Goal: Task Accomplishment & Management: Use online tool/utility

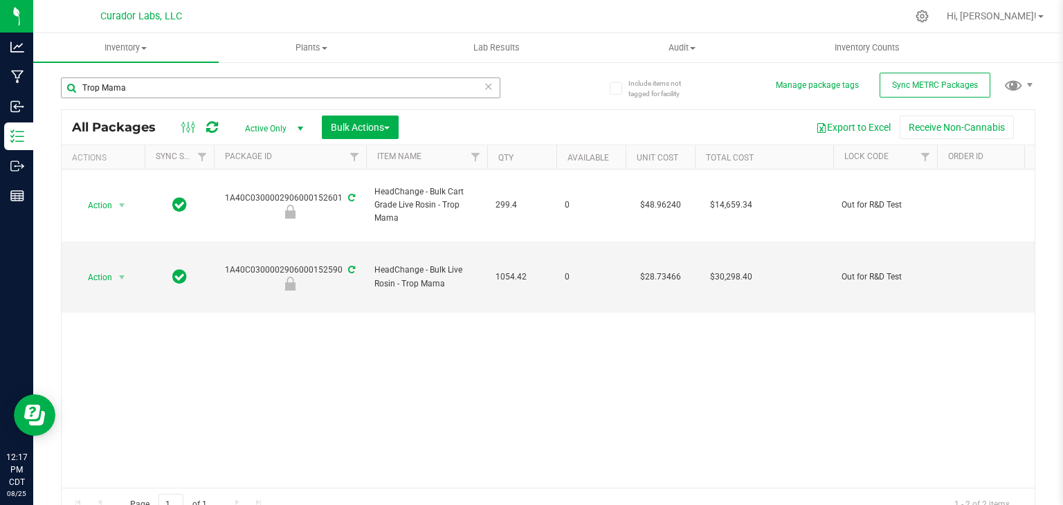
click at [168, 95] on input "Trop Mama" at bounding box center [280, 87] width 439 height 21
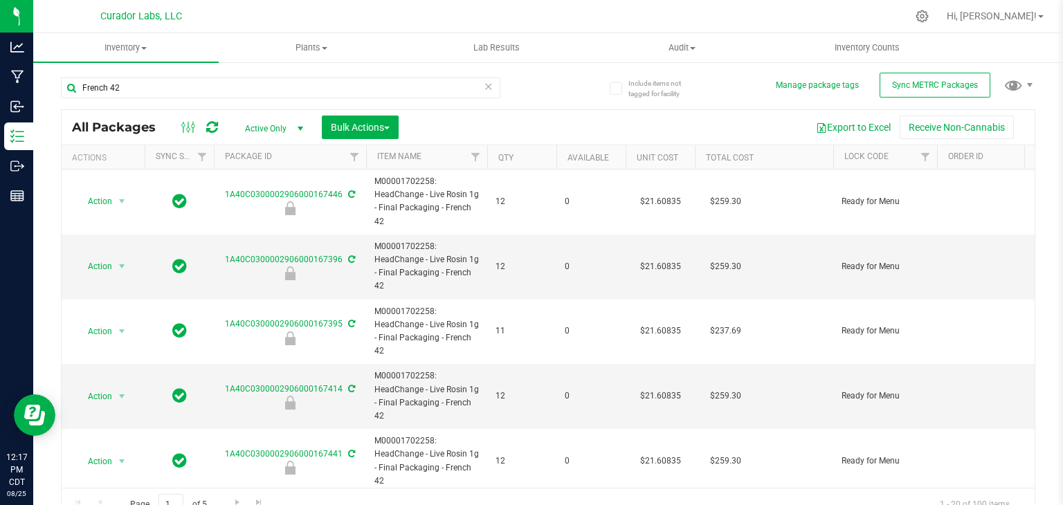
type input "French 42"
click at [528, 156] on th "Qty" at bounding box center [521, 157] width 69 height 24
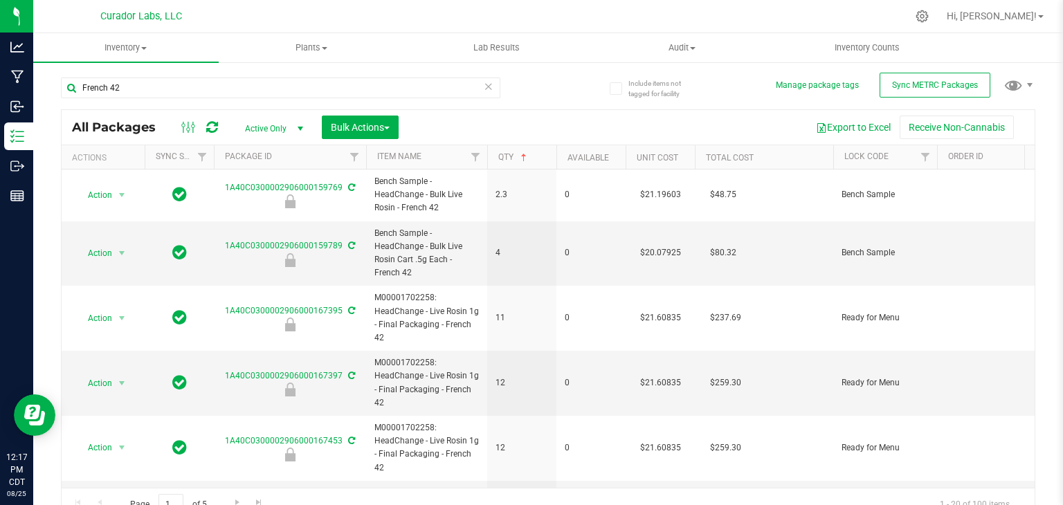
click at [538, 156] on th "Qty" at bounding box center [521, 157] width 69 height 24
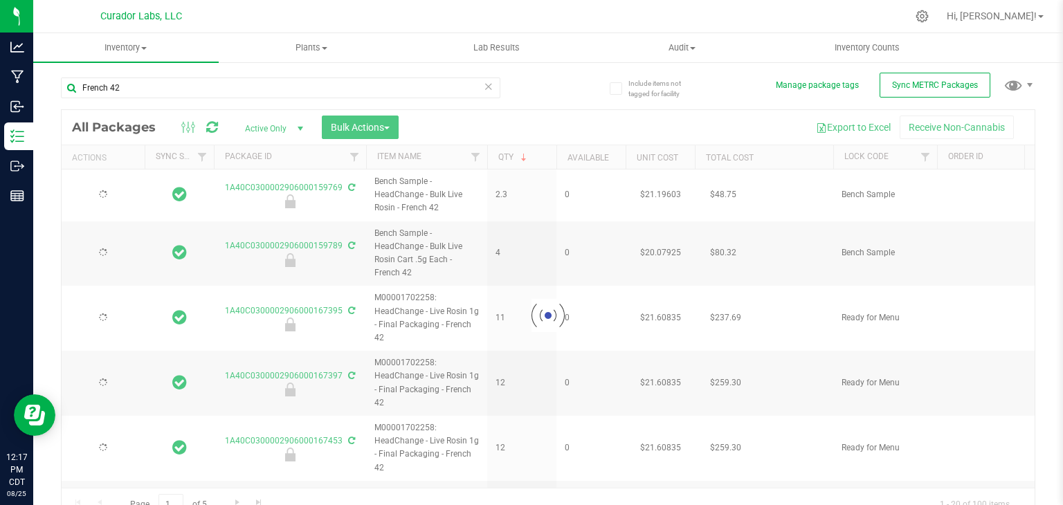
type input "[DATE]"
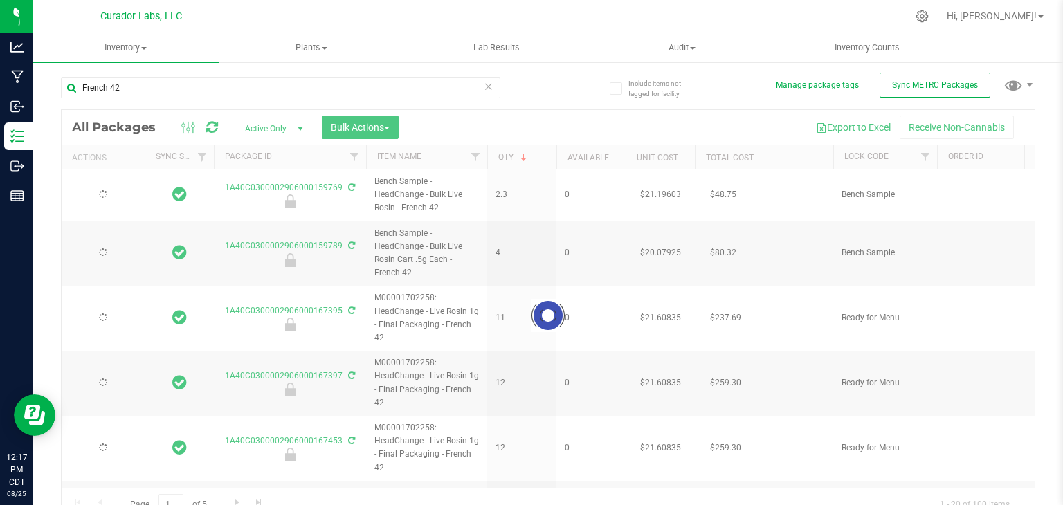
type input "[DATE]"
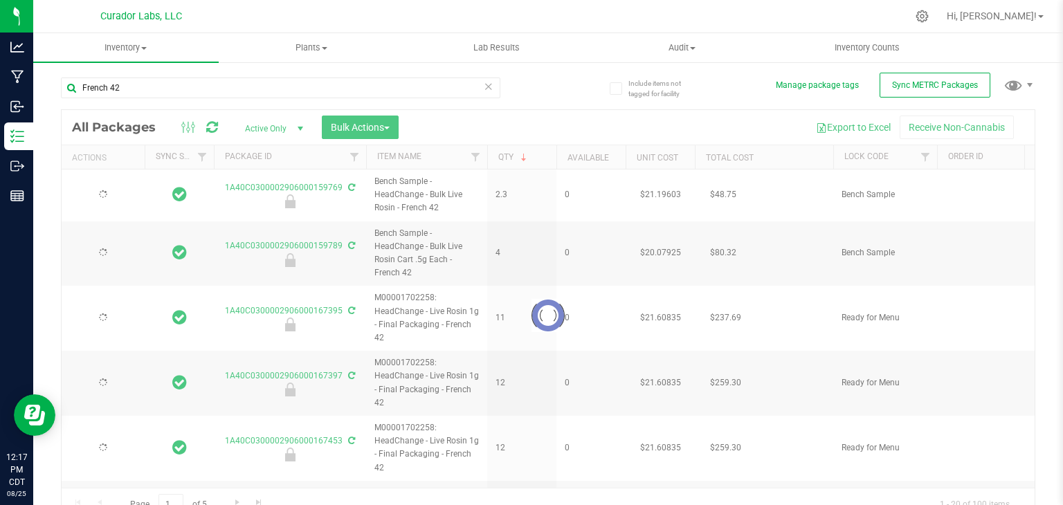
type input "[DATE]"
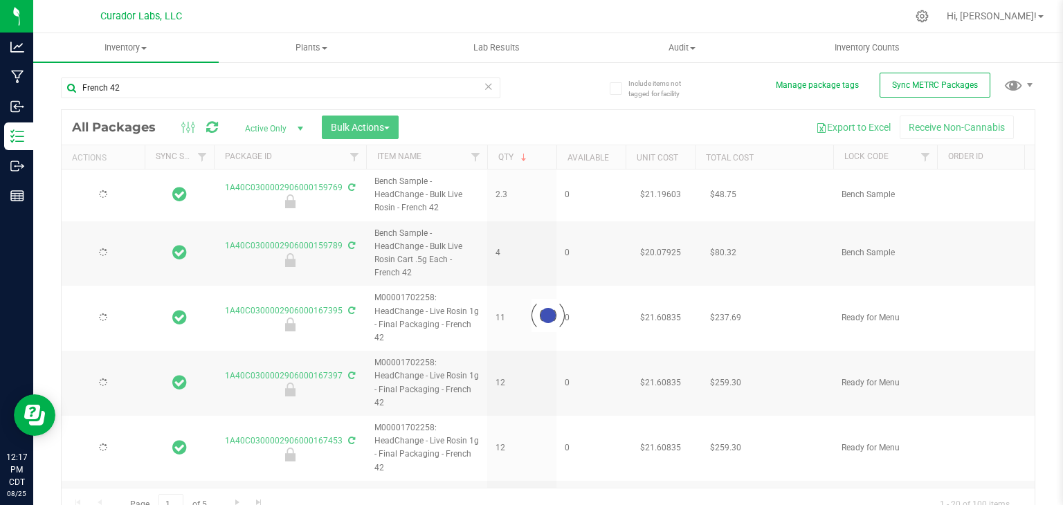
type input "[DATE]"
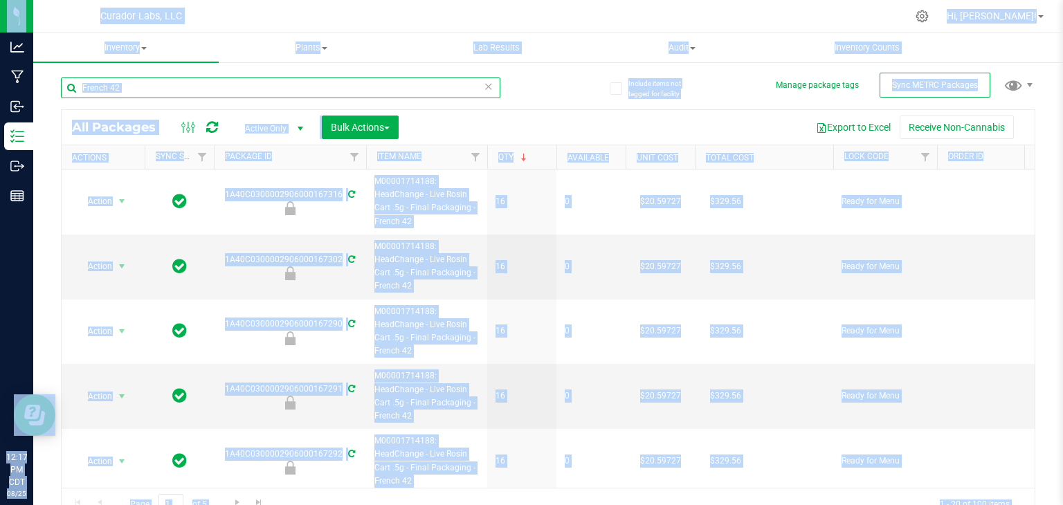
click at [147, 82] on input "French 42" at bounding box center [280, 87] width 439 height 21
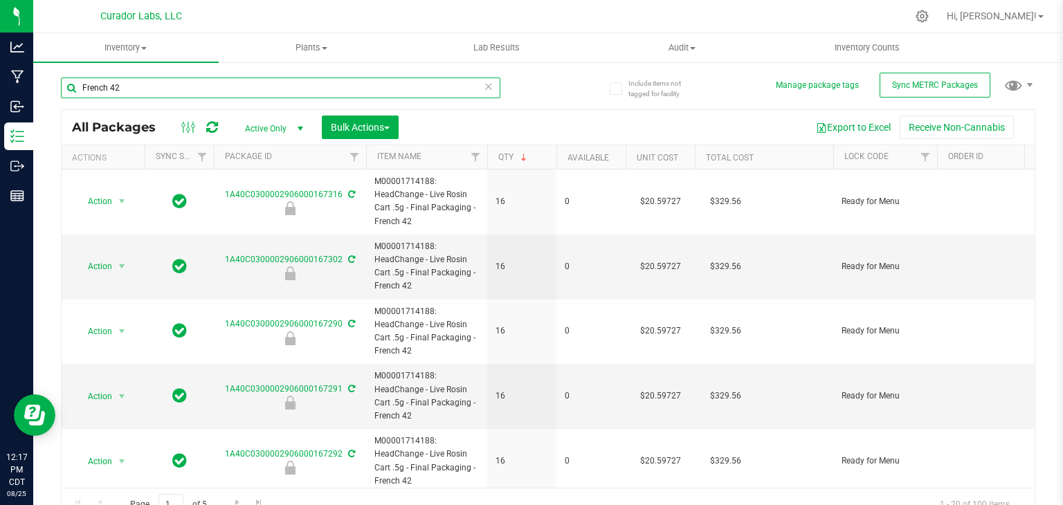
paste input "Phizzle"
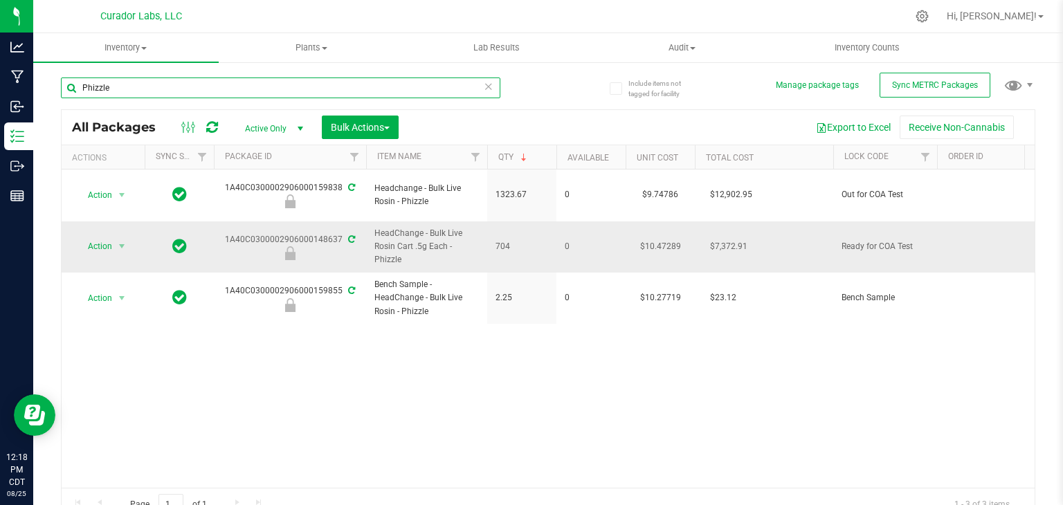
paste input "Funkenstein"
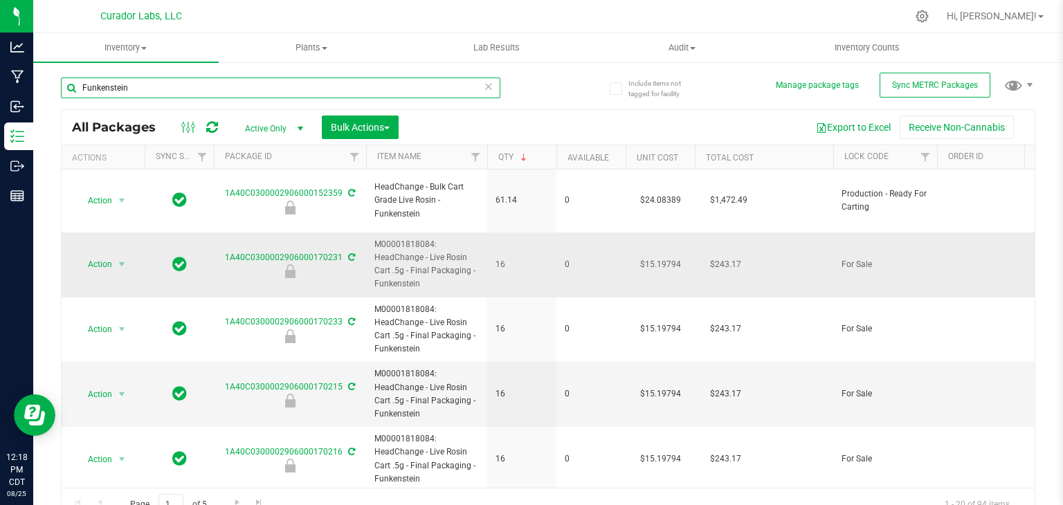
paste input "Zkittleberry"
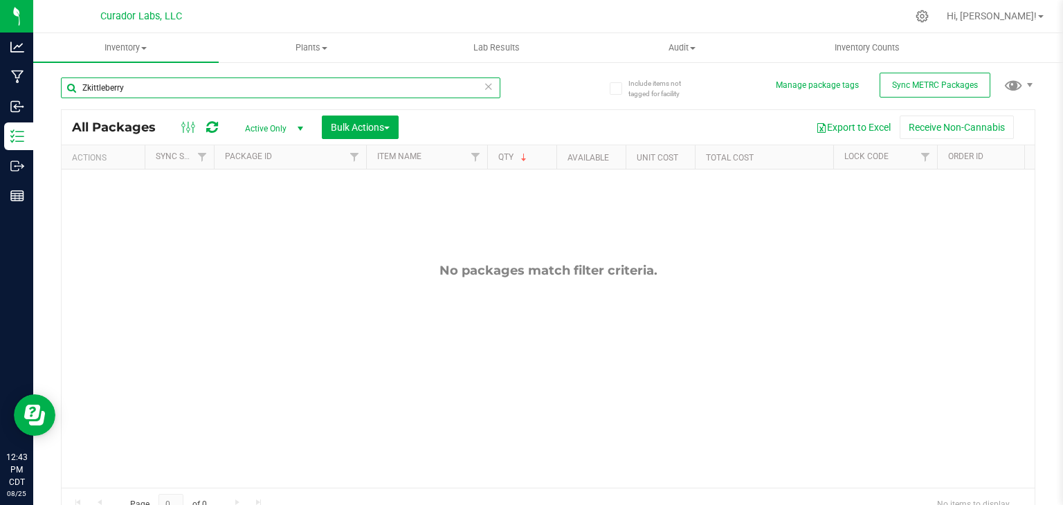
paste input "[PERSON_NAME] Blastoff"
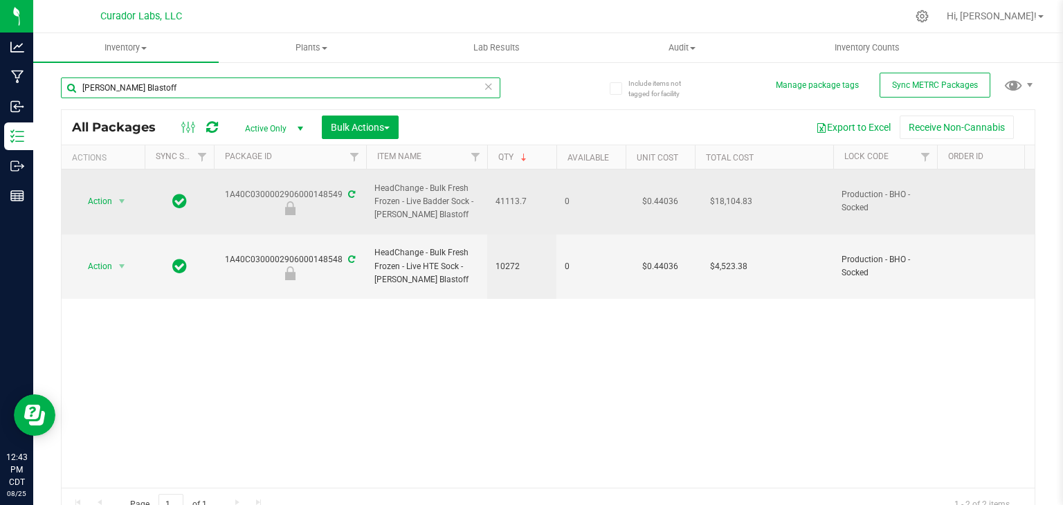
paste input "Orange Kush Theory"
paste input "Funky Pajamas"
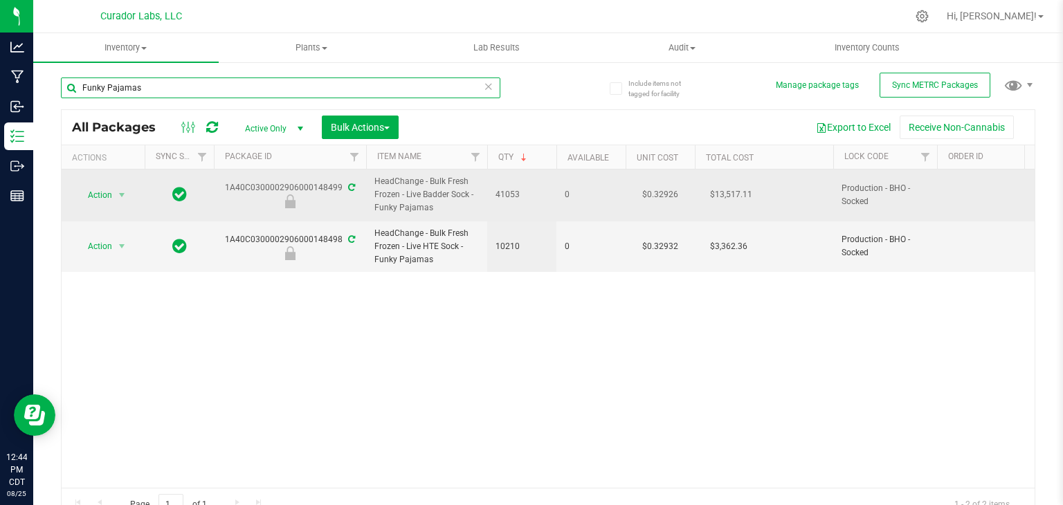
paste input "Red Vestido"
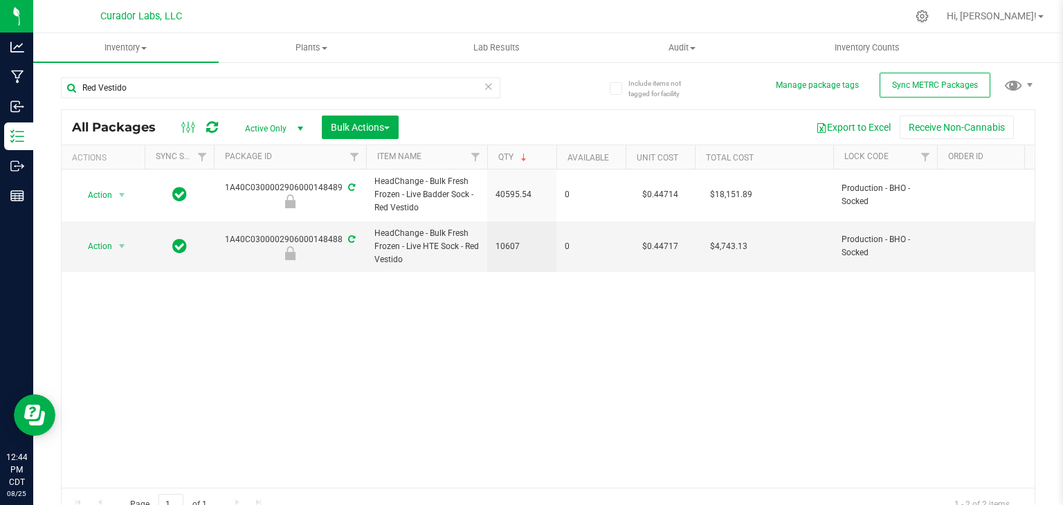
click at [122, 215] on td "Action Action Edit attributes Global inventory Locate package Package audit log…" at bounding box center [103, 196] width 83 height 52
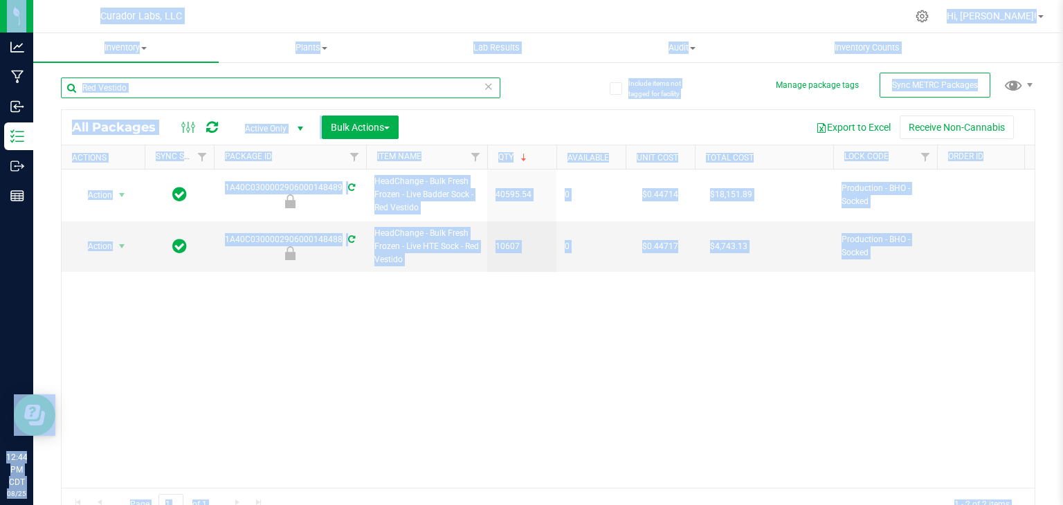
click at [329, 91] on input "Red Vestido" at bounding box center [280, 87] width 439 height 21
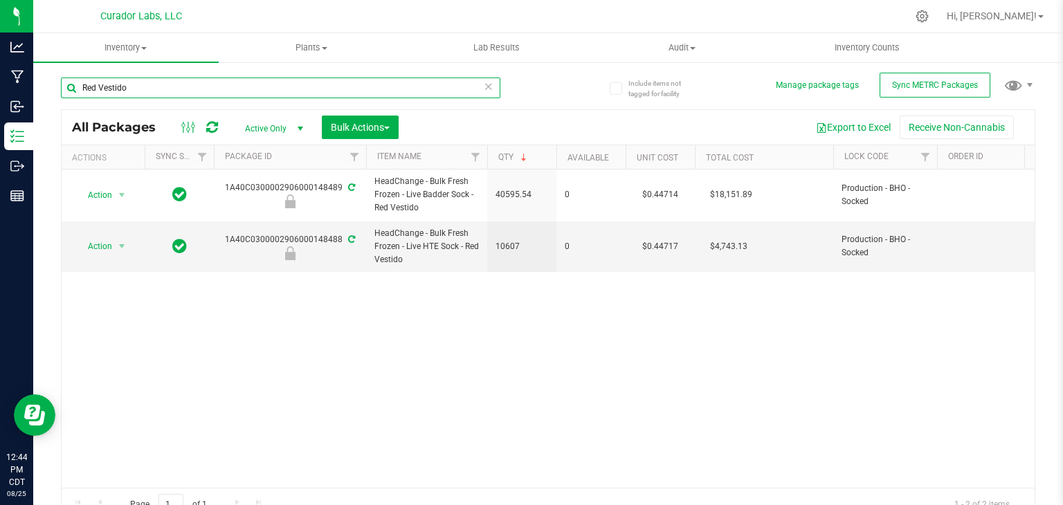
paste input "Diesel Weasel"
paste input "Traffic Jam"
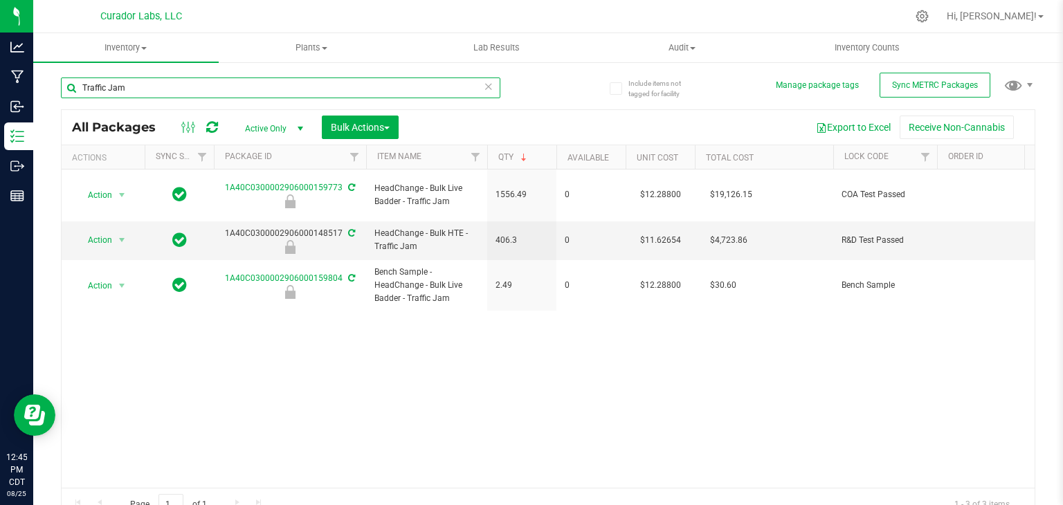
paste input "Kool Aid Terp Test"
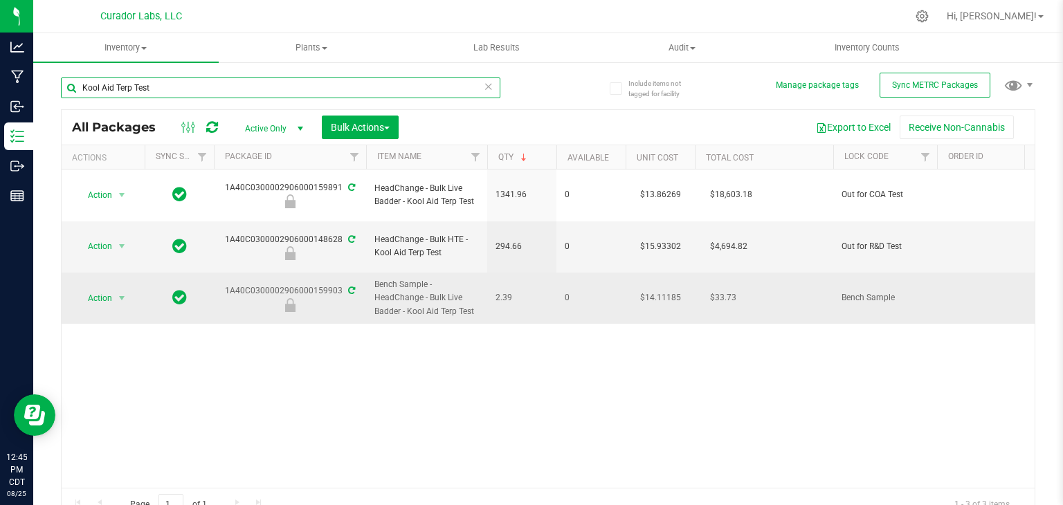
paste input "Bubbas Graveyard"
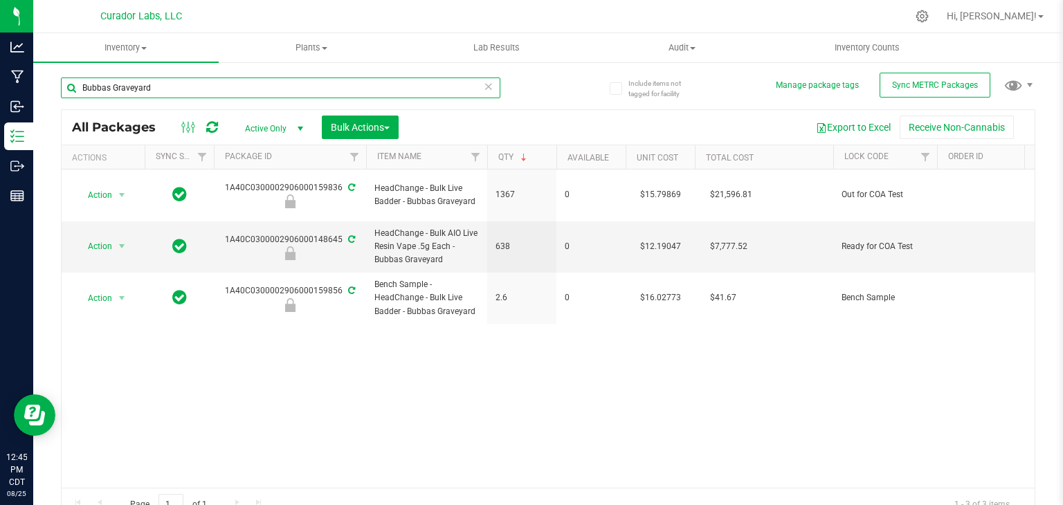
scroll to position [0, 338]
paste input "Apple [PERSON_NAME]"
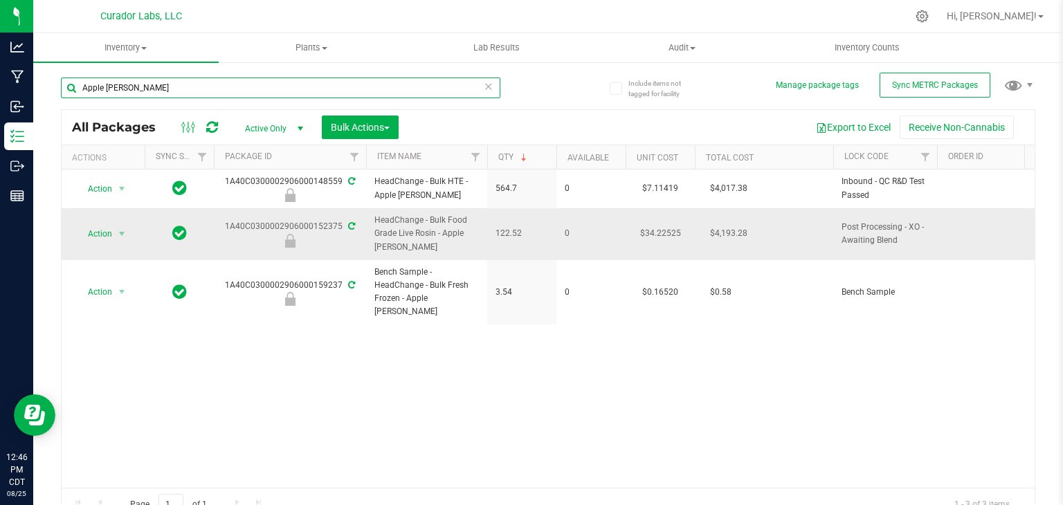
paste input "Zkatalites"
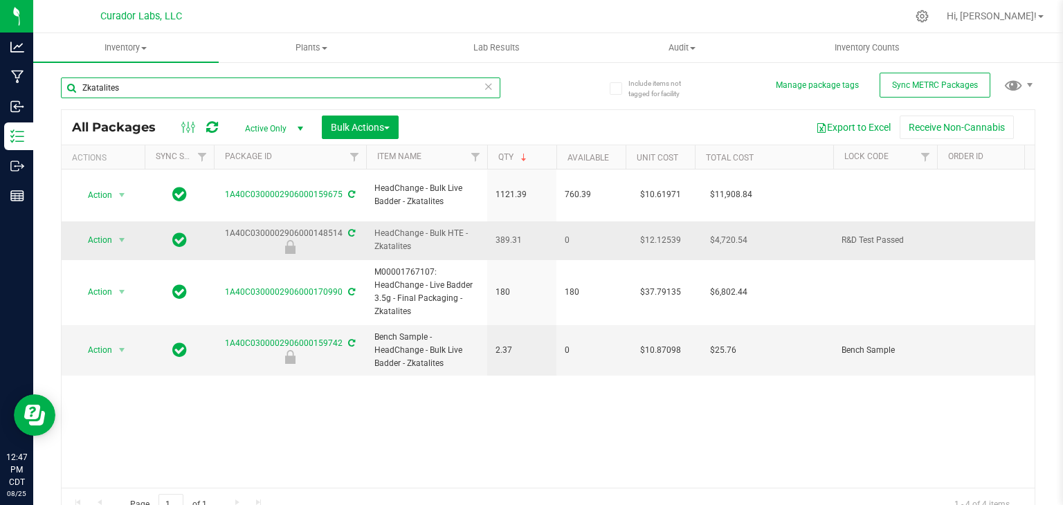
paste input "Dawn's Cherry Limeade #44"
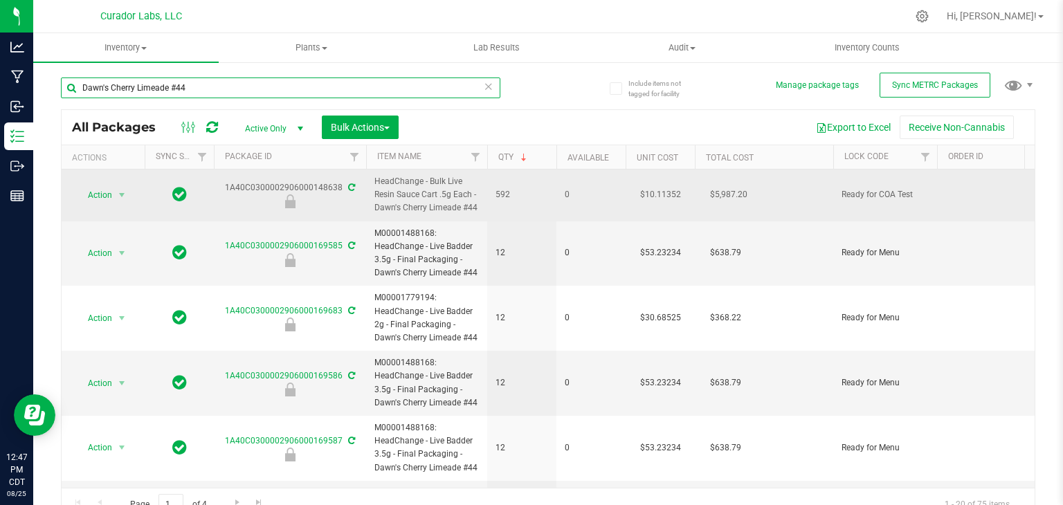
paste input "Mezcaline"
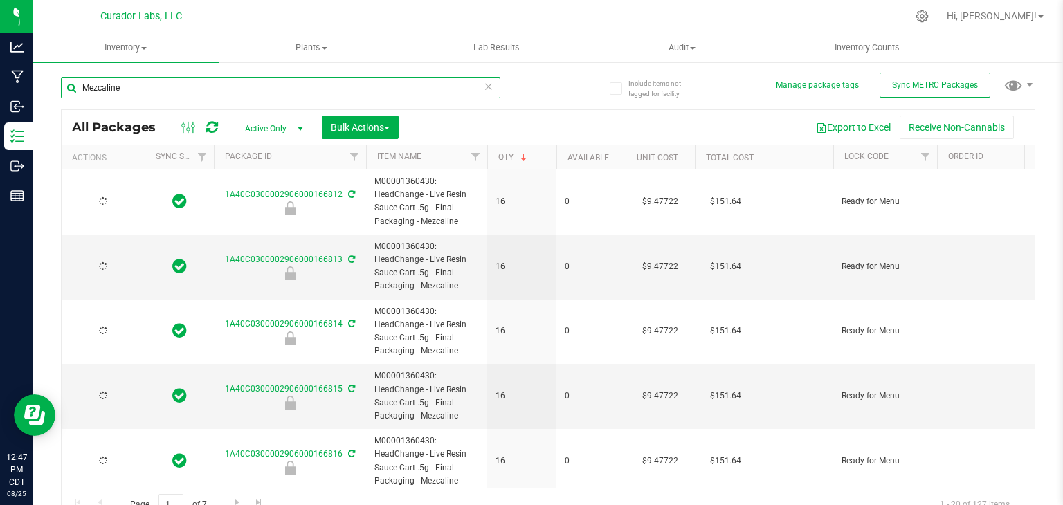
paste input "Superman Punch"
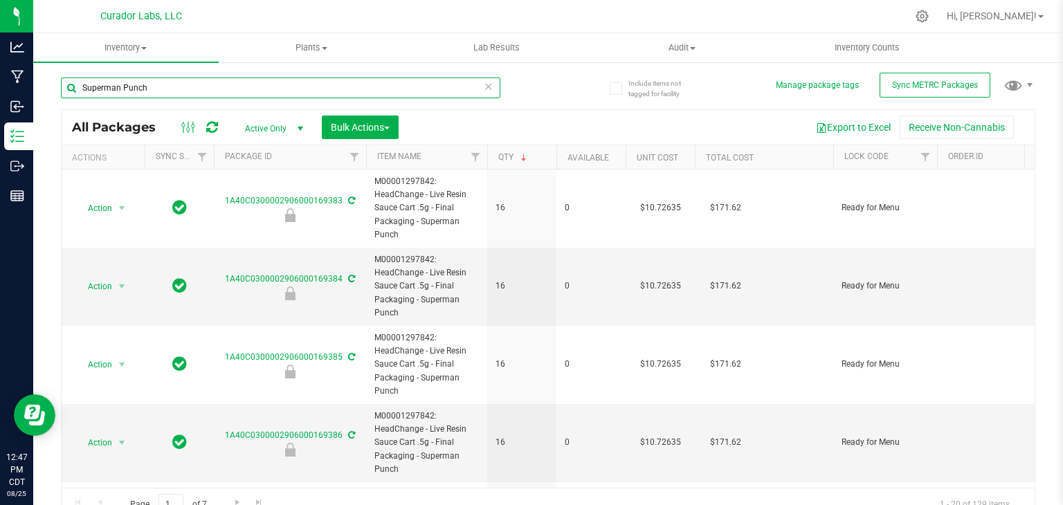
click at [198, 89] on input "Superman Punch" at bounding box center [280, 87] width 439 height 21
paste input "Cabana Mane"
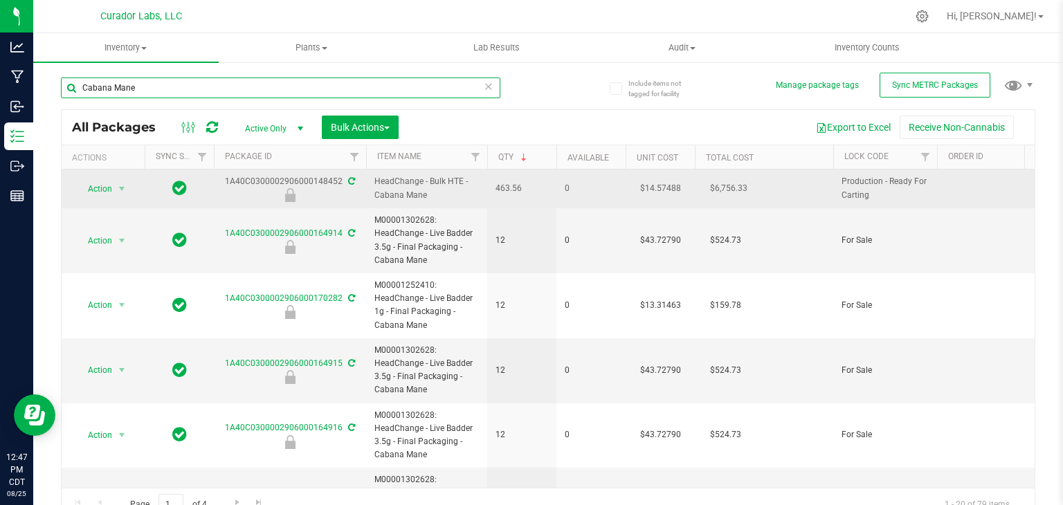
paste input "Terp Guru"
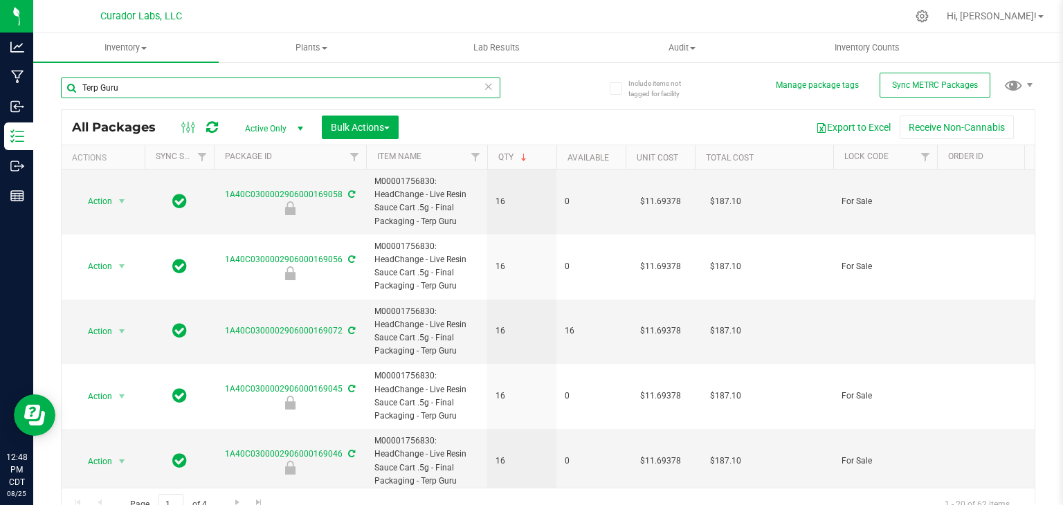
scroll to position [15, 0]
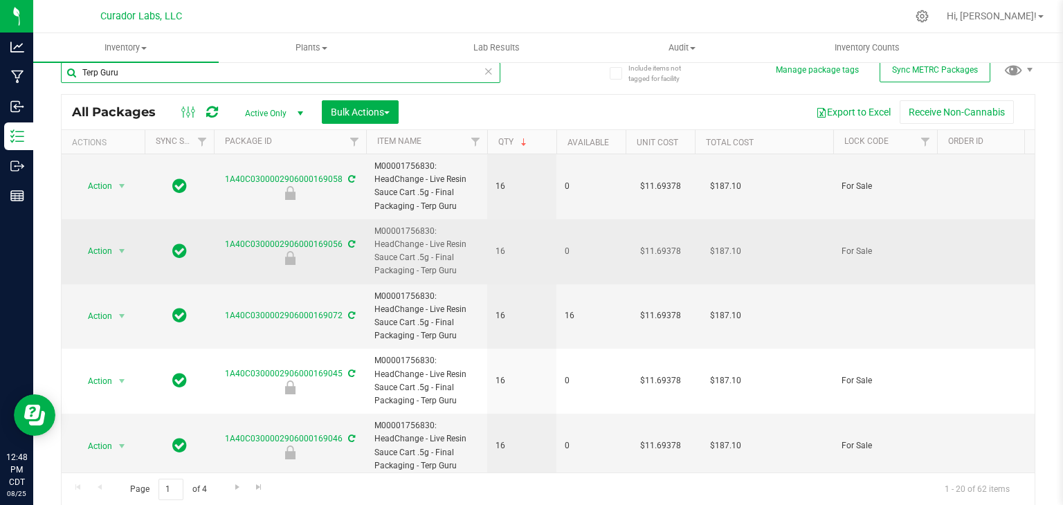
paste input "Koolade & Colodas"
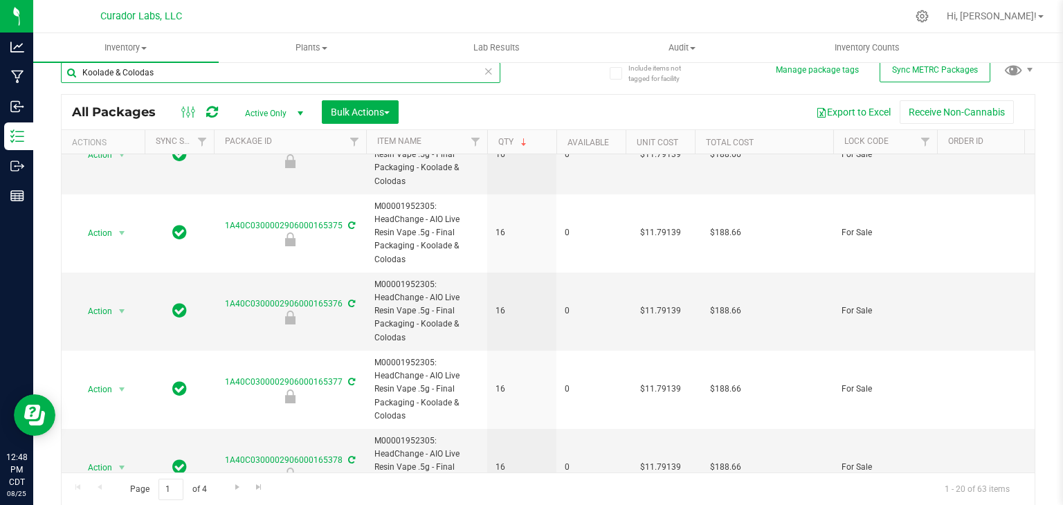
scroll to position [1213, 0]
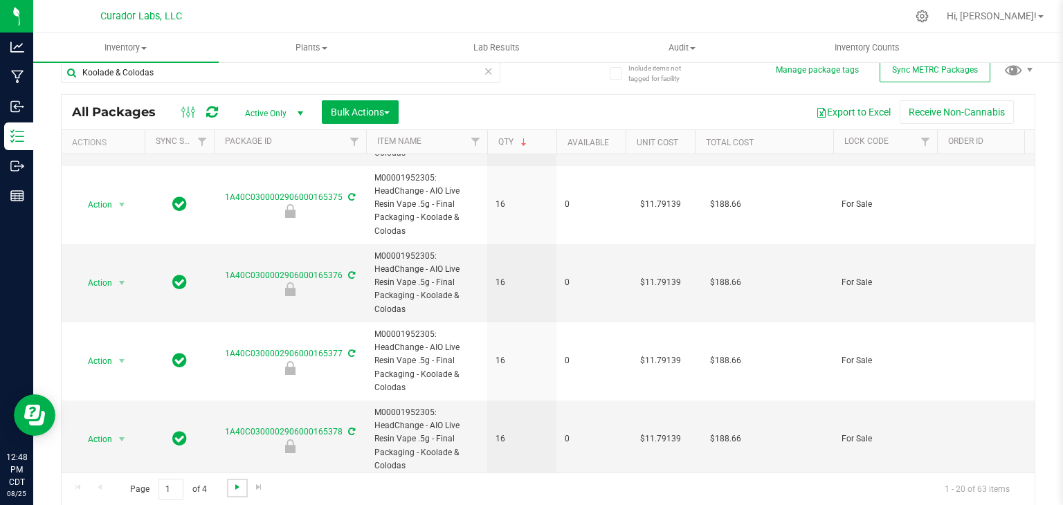
click at [238, 488] on span "Go to the next page" at bounding box center [237, 487] width 11 height 11
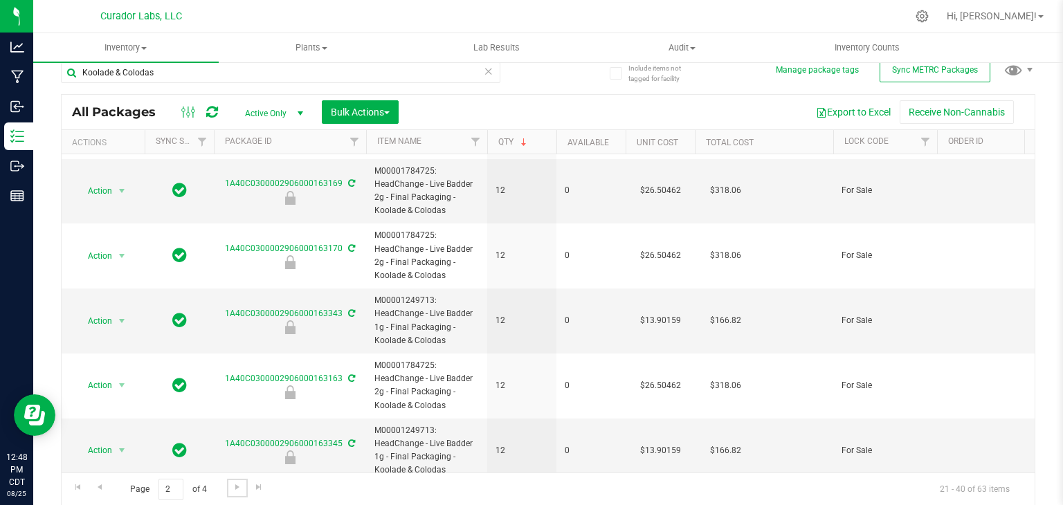
scroll to position [1079, 0]
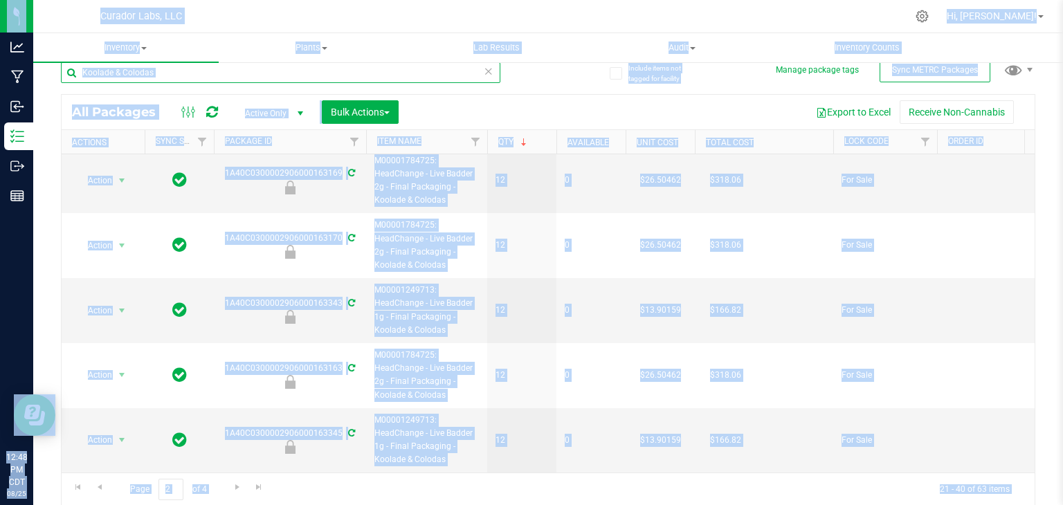
click at [198, 77] on input "Koolade & Colodas" at bounding box center [280, 72] width 439 height 21
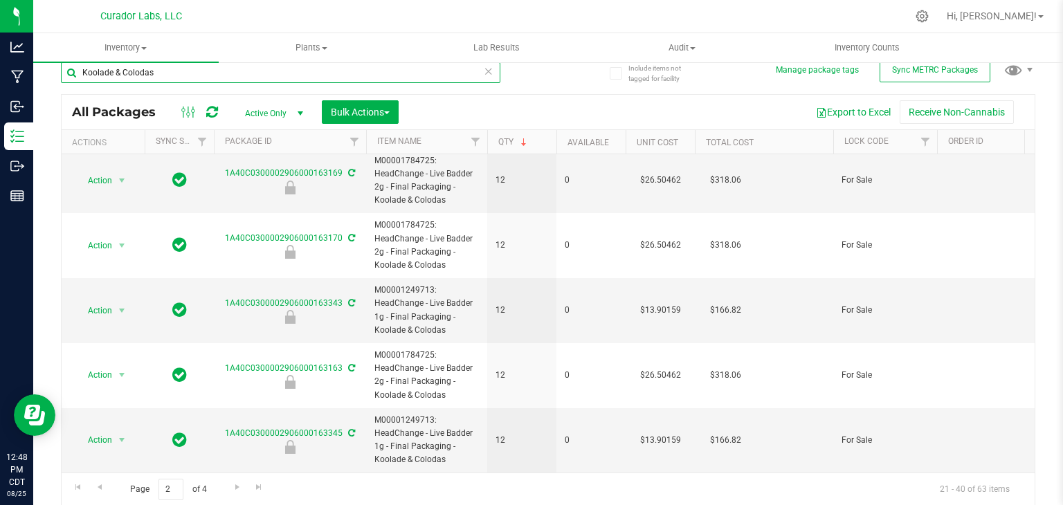
paste input "Raspberry Cake Pop"
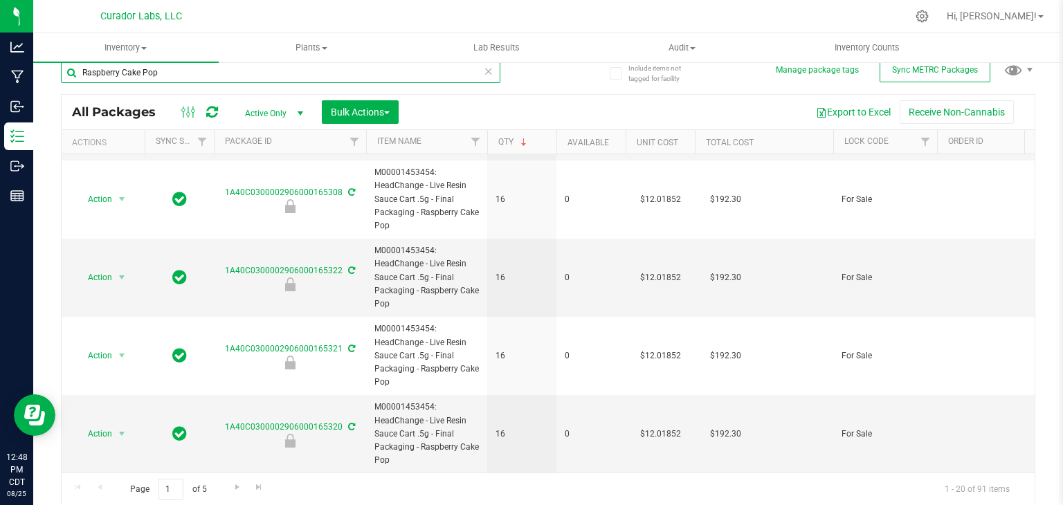
scroll to position [1252, 0]
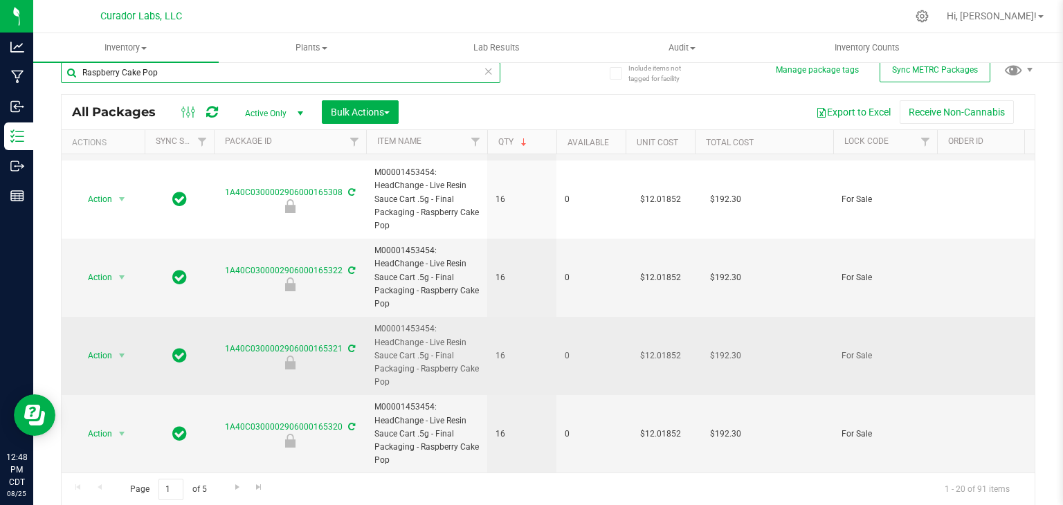
paste input "inbow Resin Rush"
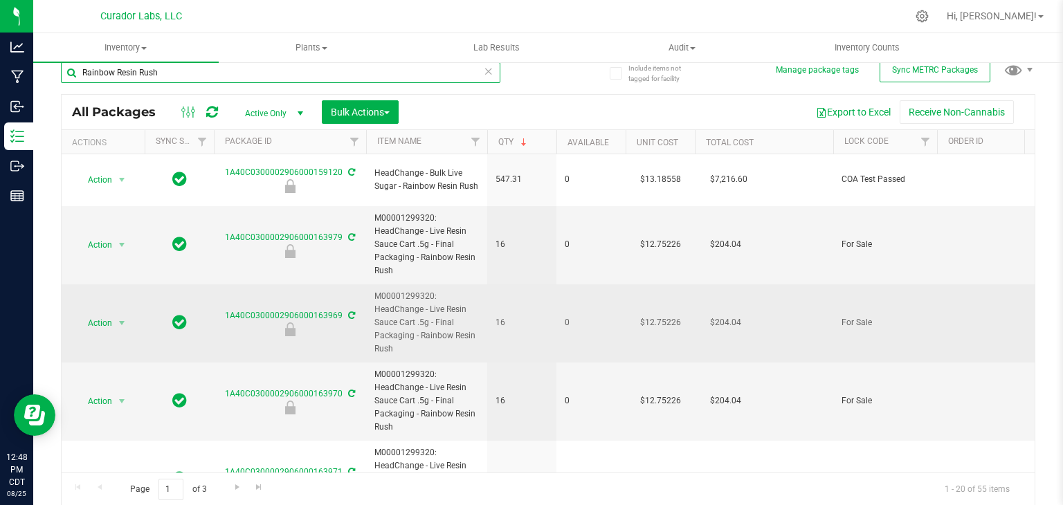
paste input "Pienana"
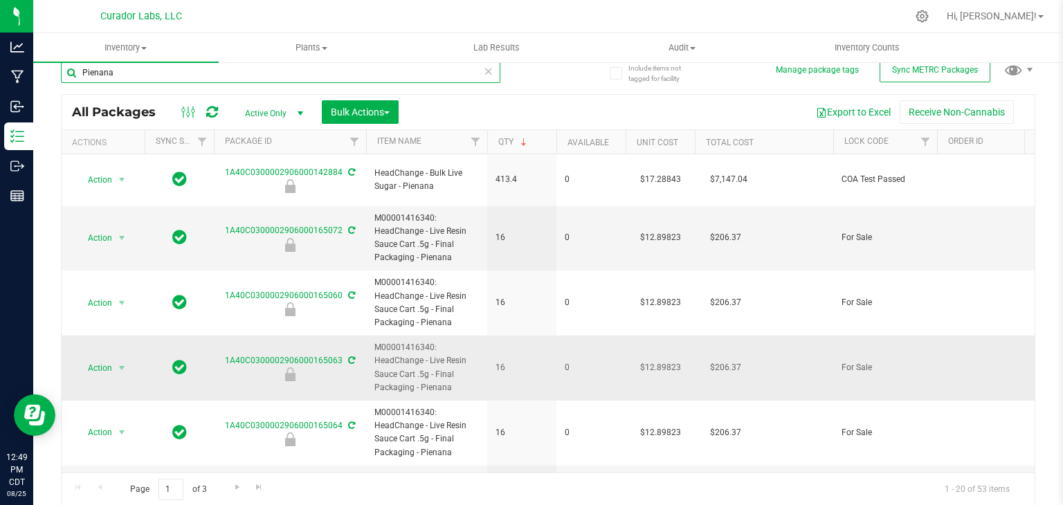
paste input "Nollie Kush"
type input "Nollie Kush"
type input "[DATE]"
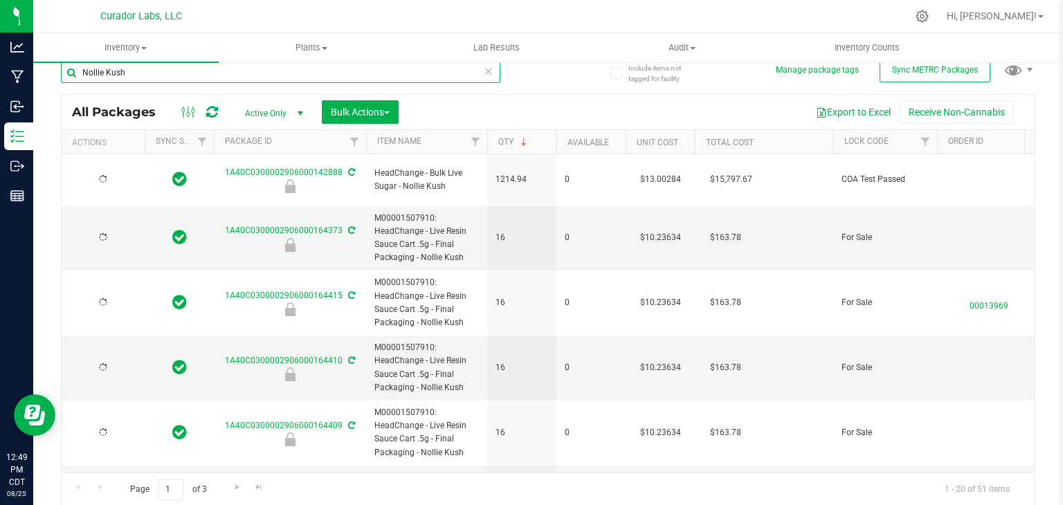
type input "[DATE]"
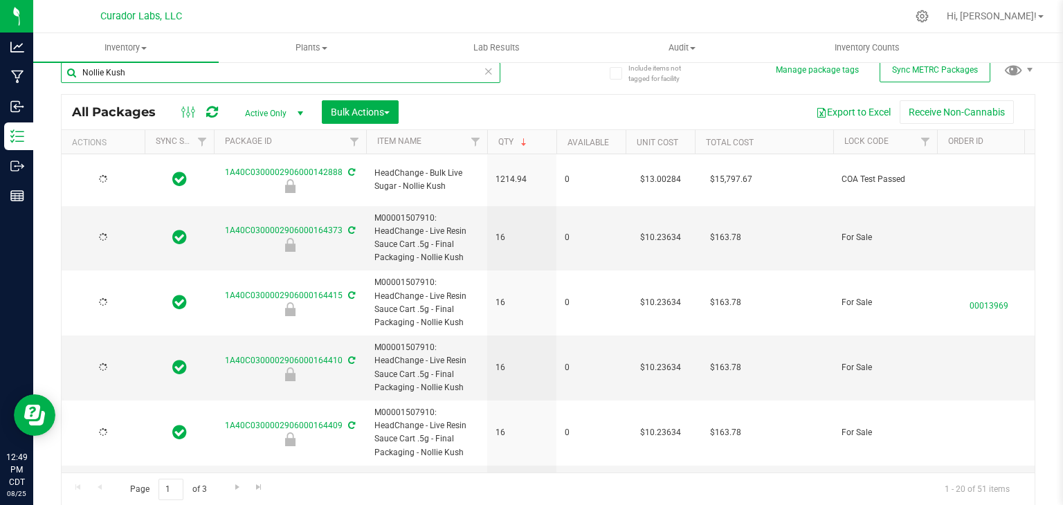
type input "[DATE]"
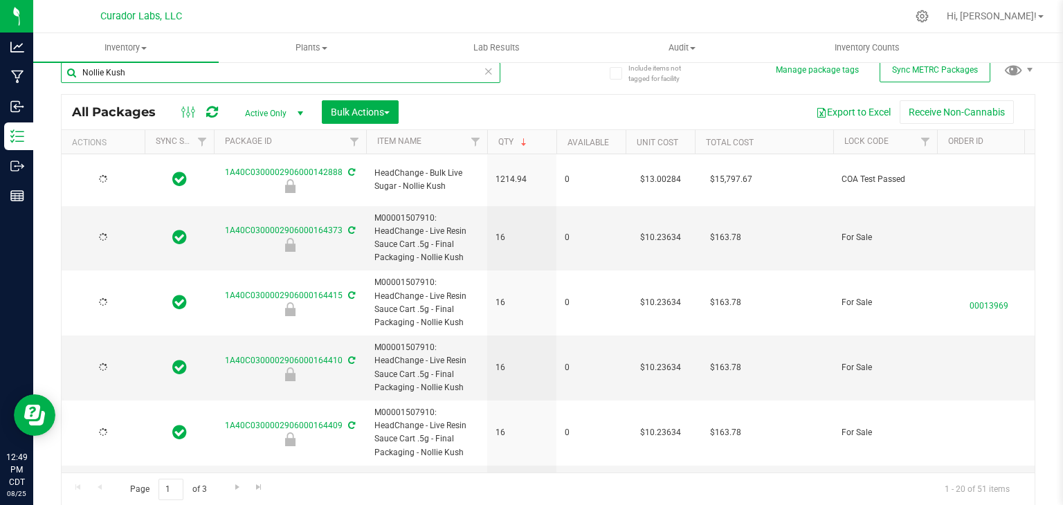
type input "[DATE]"
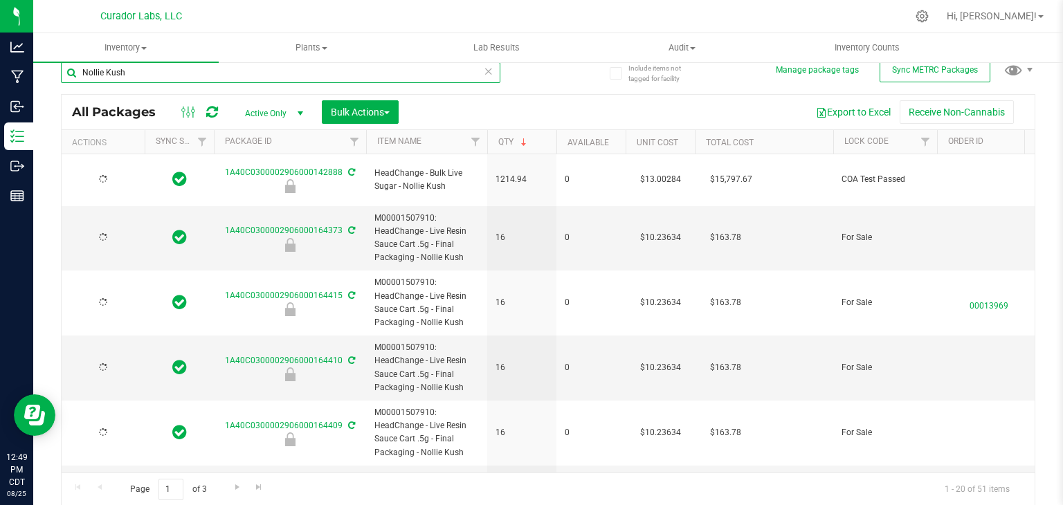
type input "[DATE]"
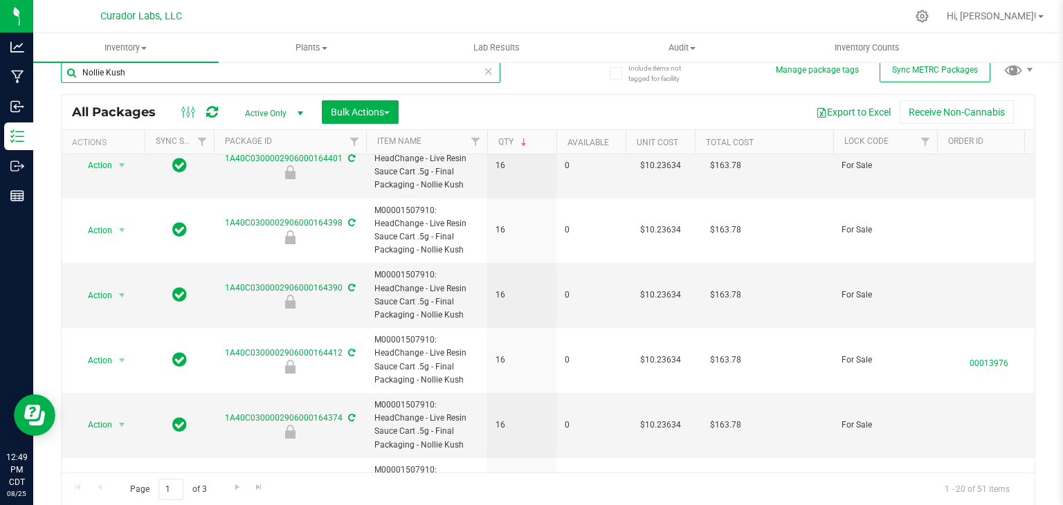
scroll to position [987, 0]
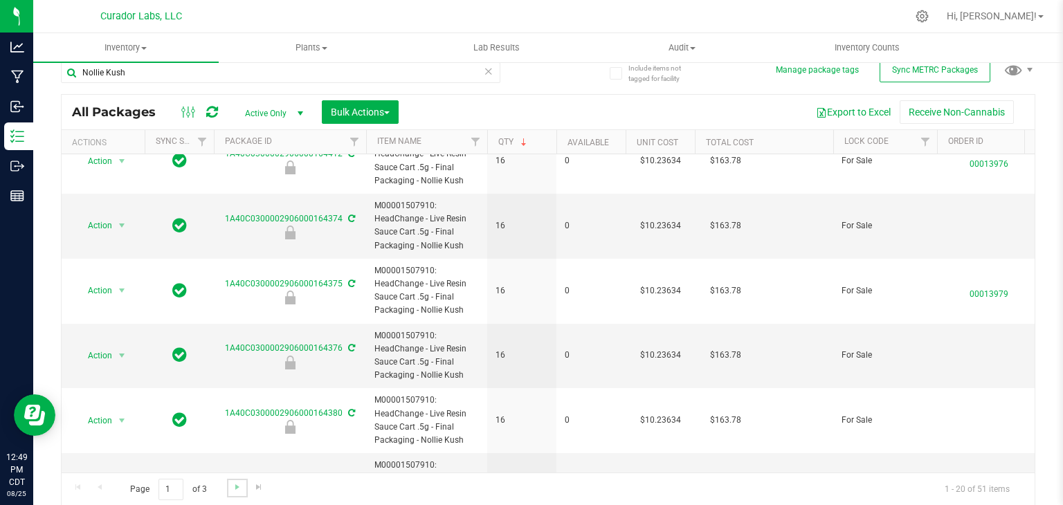
click at [228, 484] on link "Go to the next page" at bounding box center [237, 488] width 20 height 19
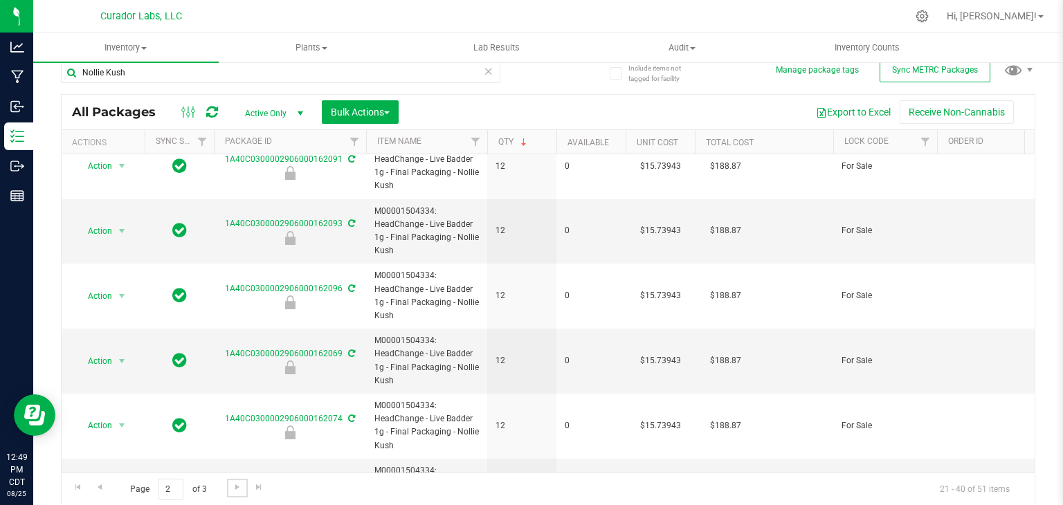
scroll to position [987, 0]
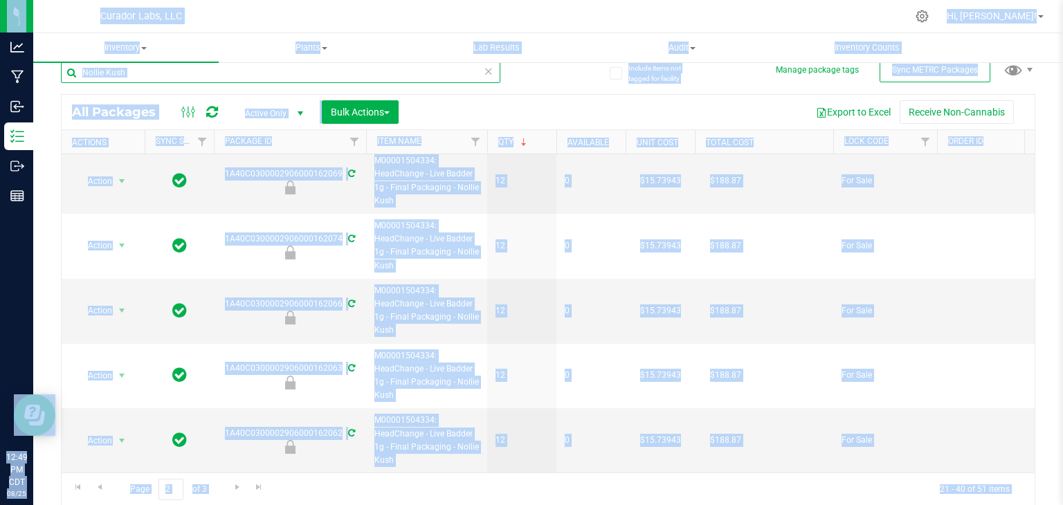
click at [218, 75] on input "Nollie Kush" at bounding box center [280, 72] width 439 height 21
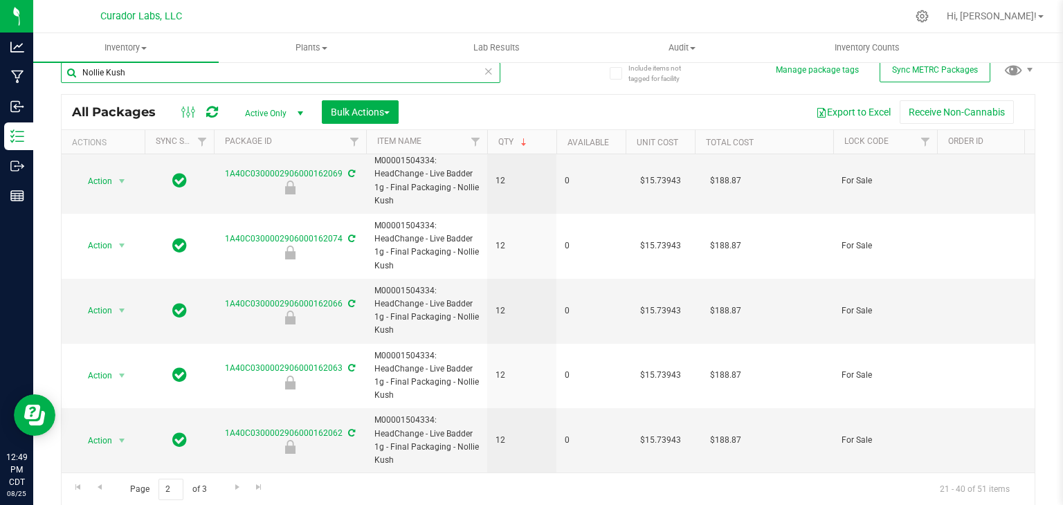
paste input "Hash, No Cry"
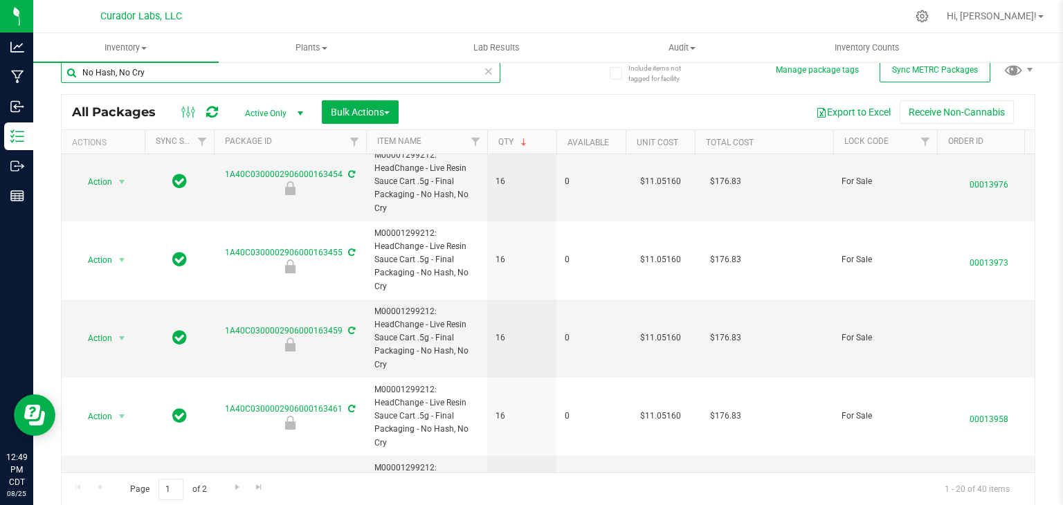
scroll to position [1200, 0]
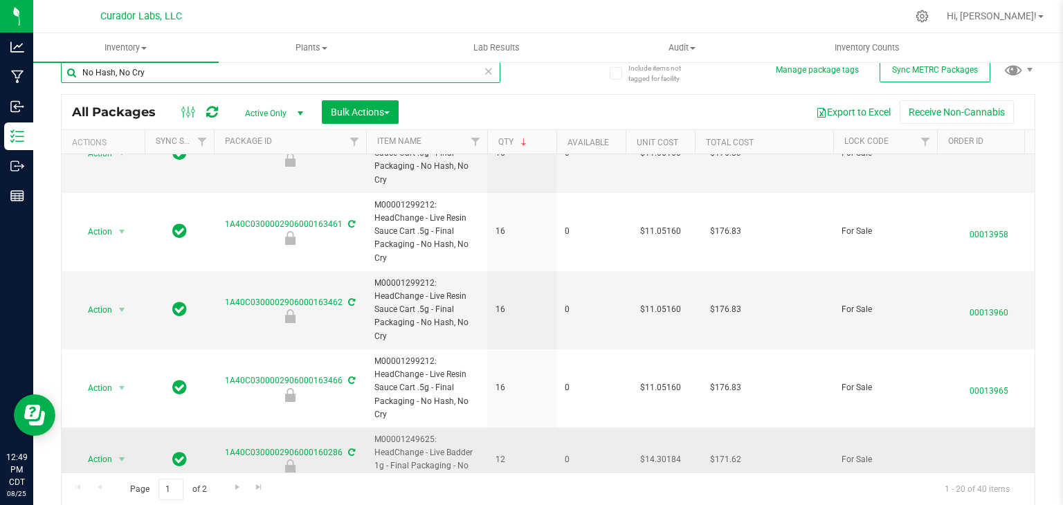
paste input "Lemonji"
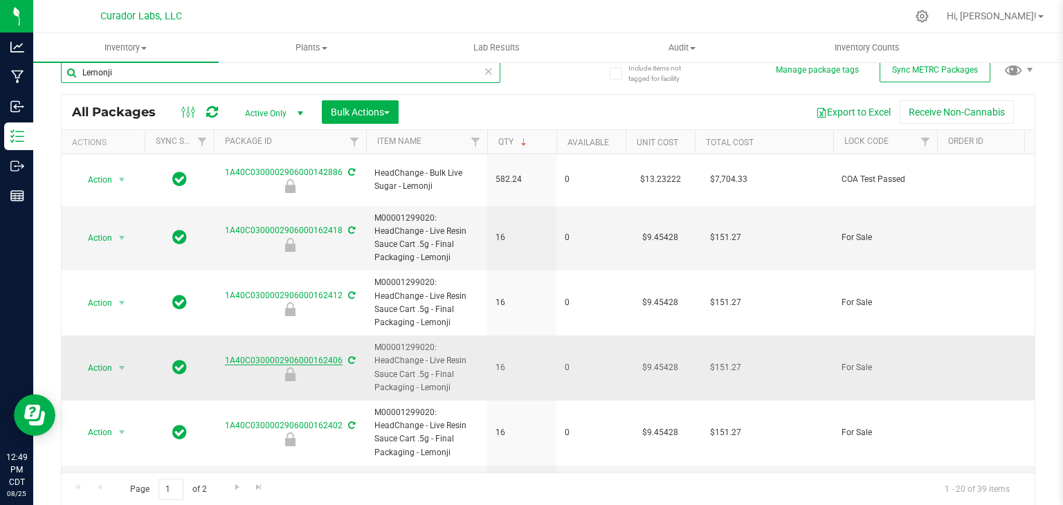
paste input "Guavation"
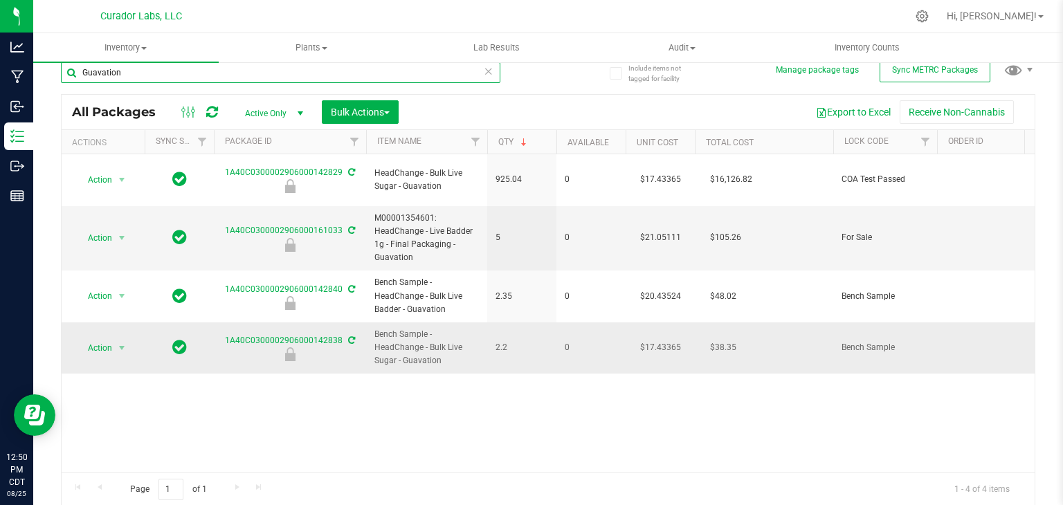
paste input "Cabana Bonga"
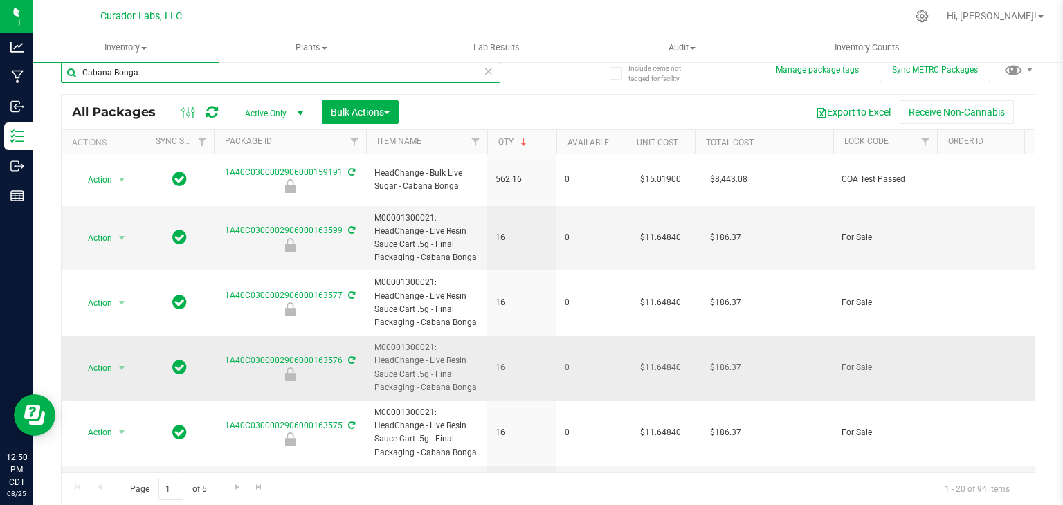
paste input "Lemon Lunar Bliss"
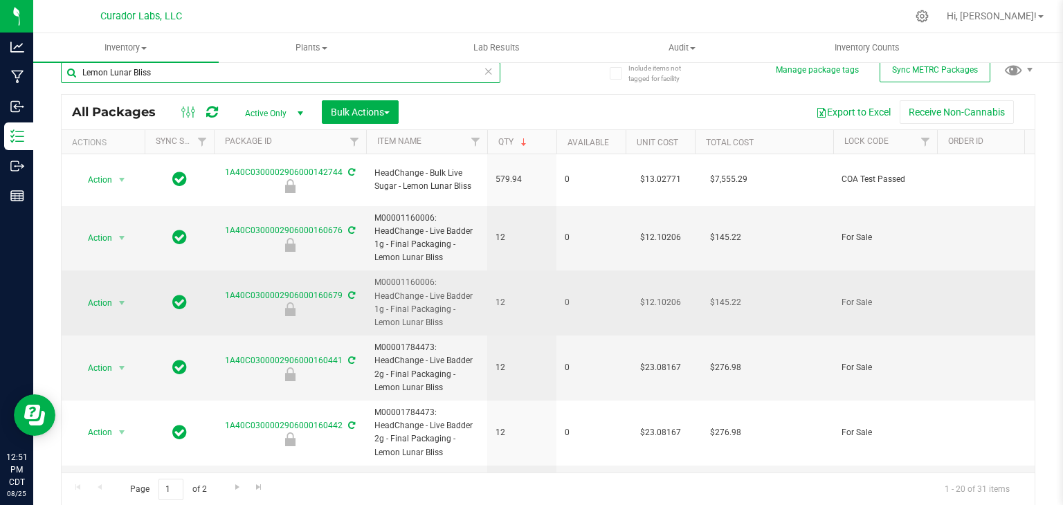
paste input "Bubblegum Blackhole"
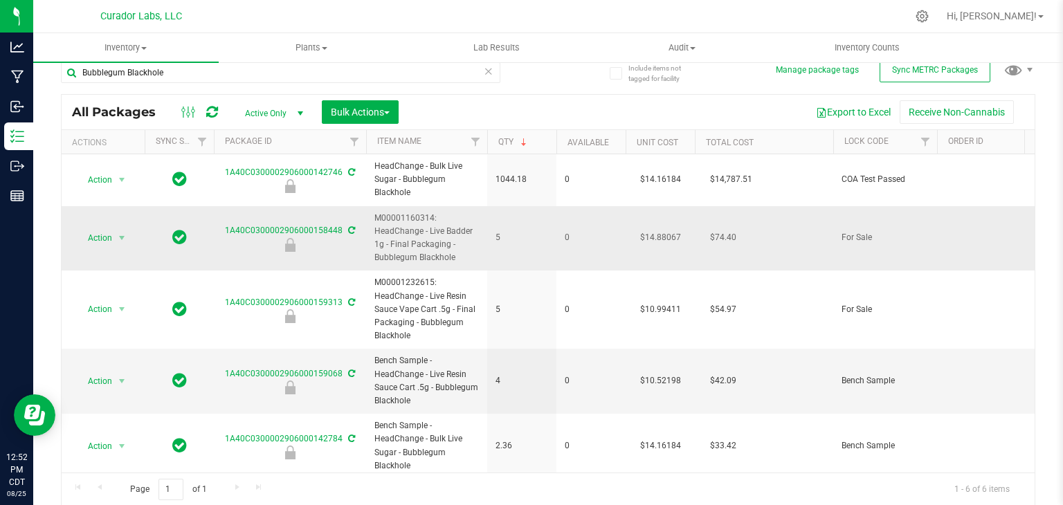
click at [504, 262] on td "5" at bounding box center [521, 238] width 69 height 65
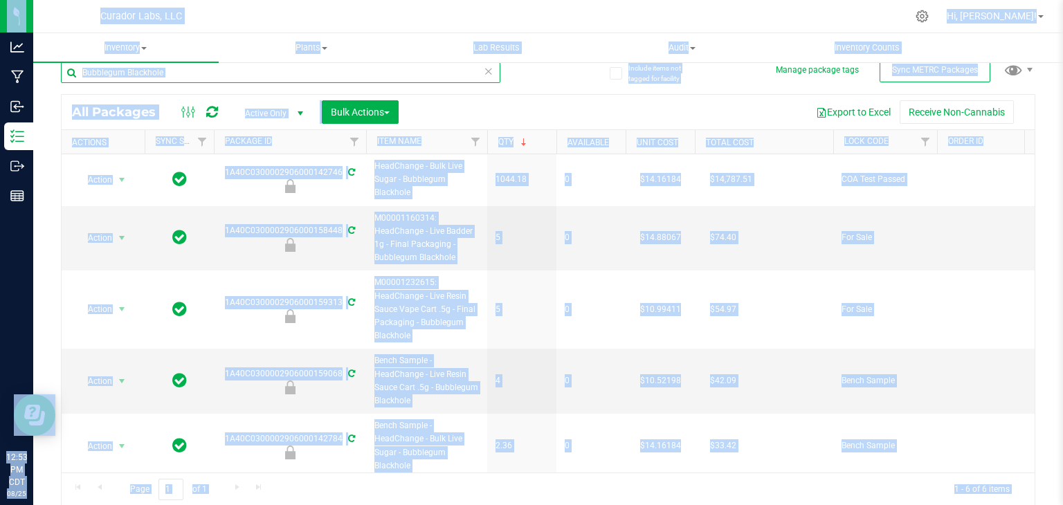
click at [199, 71] on input "Bubblegum Blackhole" at bounding box center [280, 72] width 439 height 21
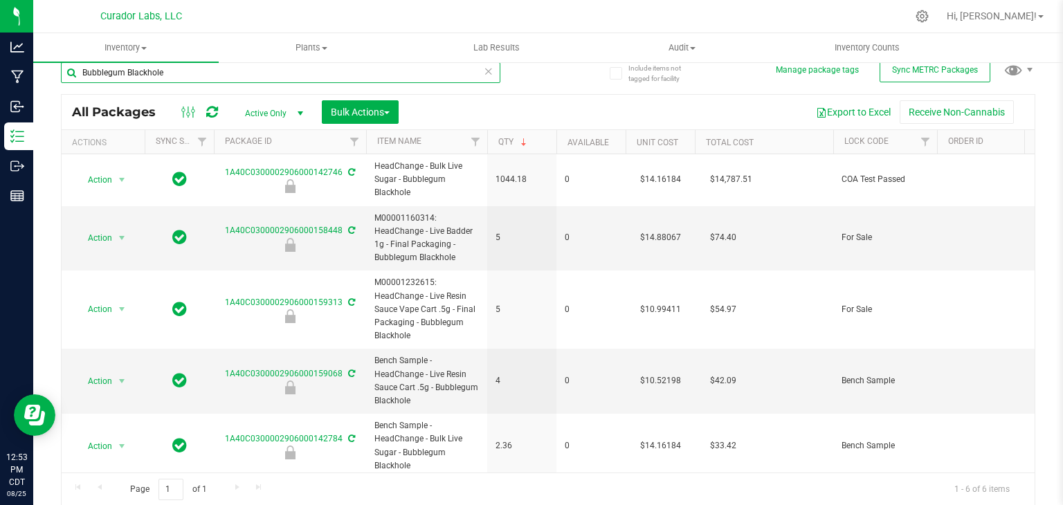
paste input "Sherbology 43"
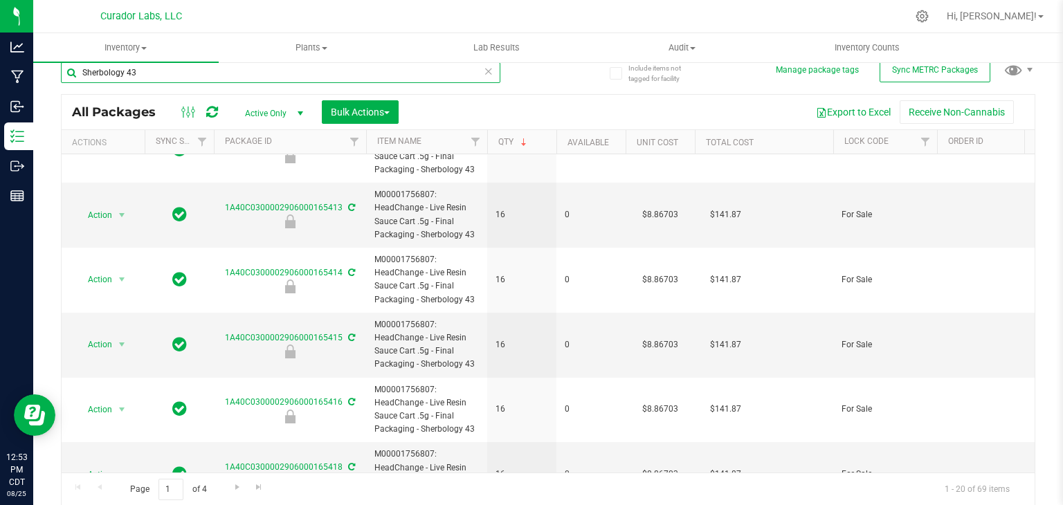
scroll to position [987, 0]
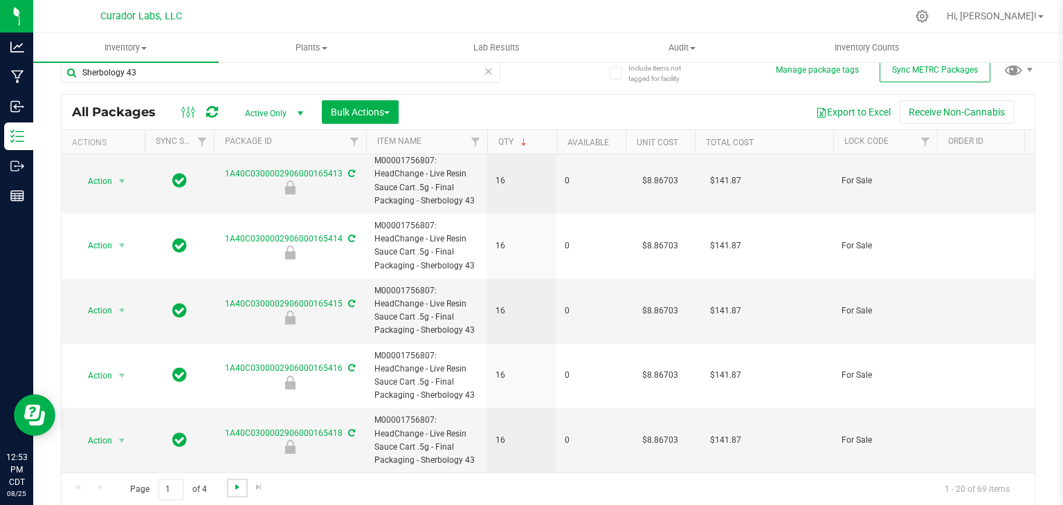
click at [232, 488] on span "Go to the next page" at bounding box center [237, 487] width 11 height 11
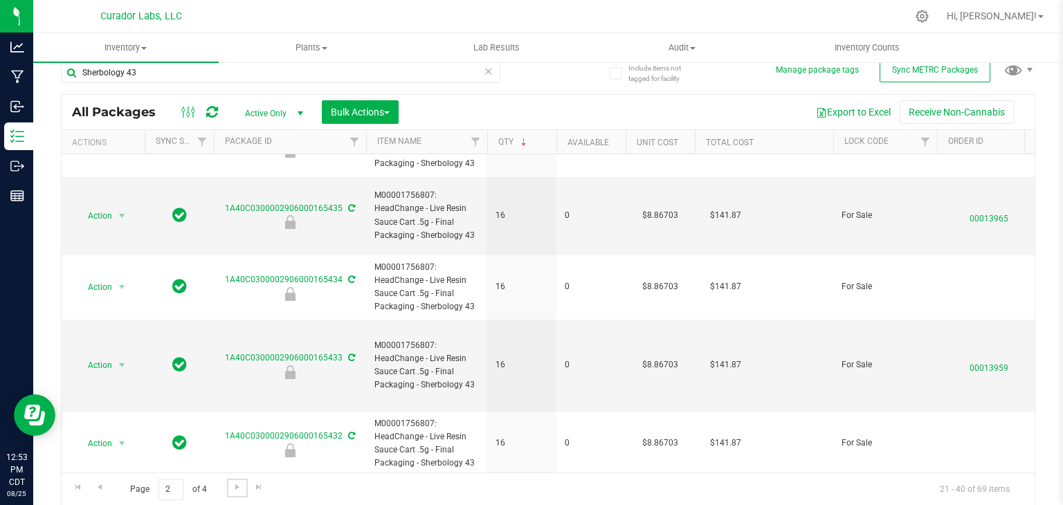
scroll to position [987, 0]
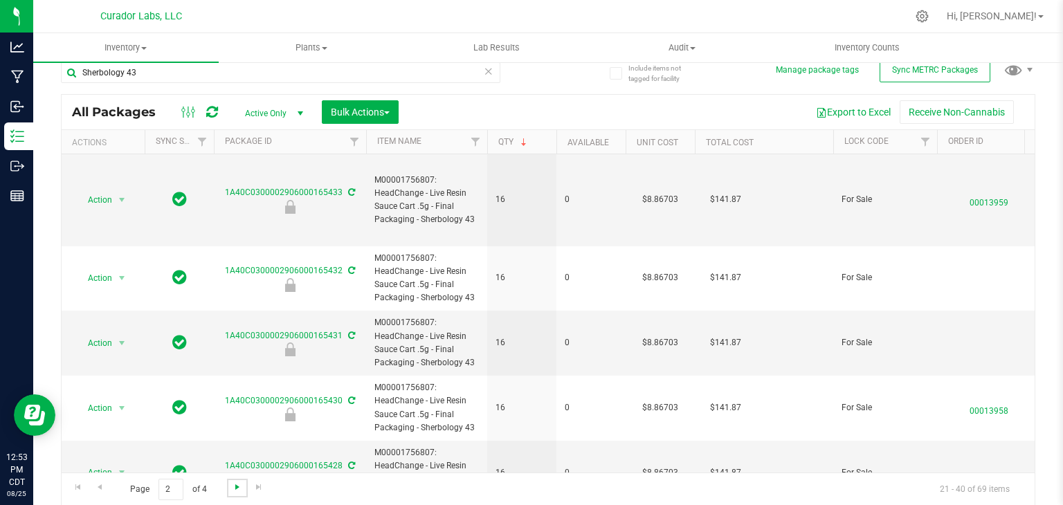
click at [233, 487] on span "Go to the next page" at bounding box center [237, 487] width 11 height 11
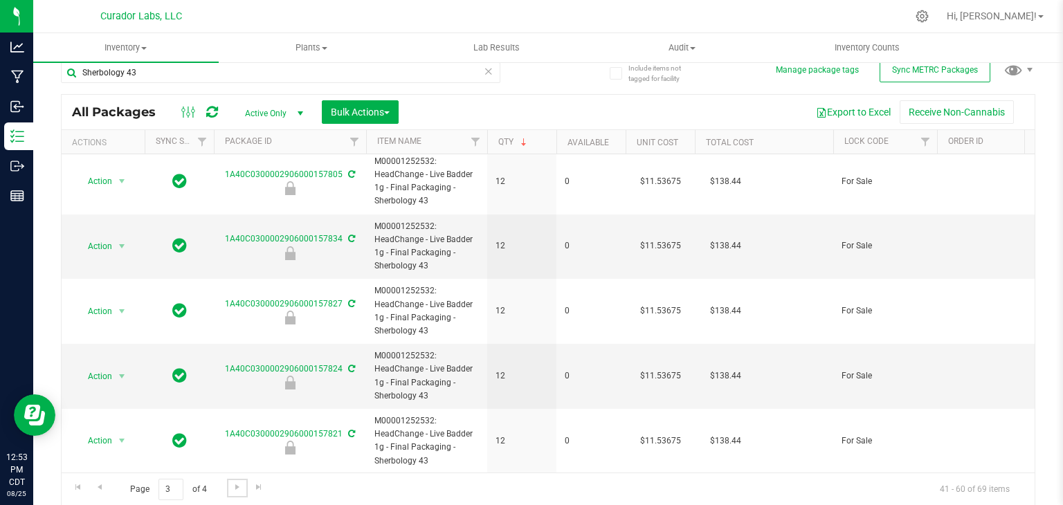
scroll to position [987, 0]
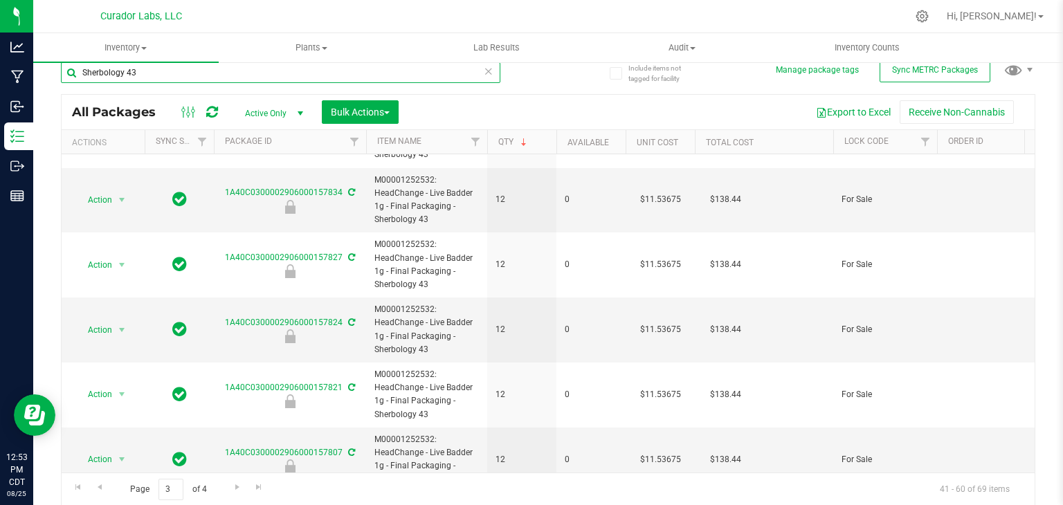
click at [250, 68] on input "Sherbology 43" at bounding box center [280, 72] width 439 height 21
paste input "Pineapple Dolewhip"
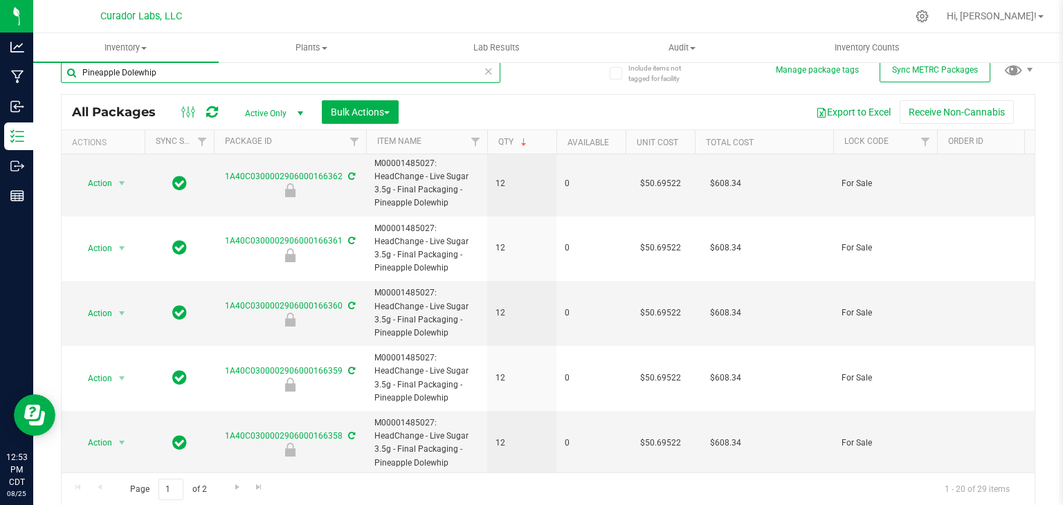
scroll to position [882, 0]
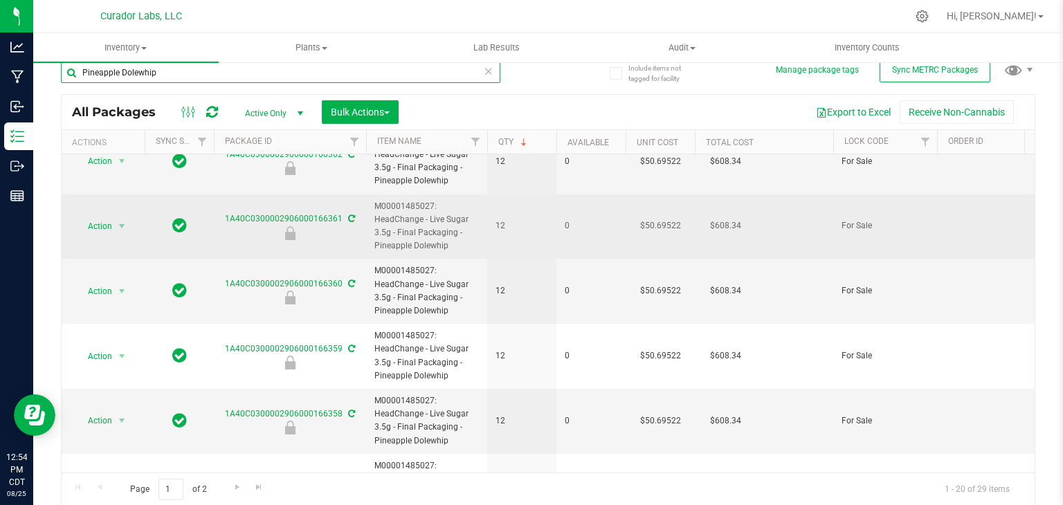
paste input "Aqua Zen Indica(Airo)"
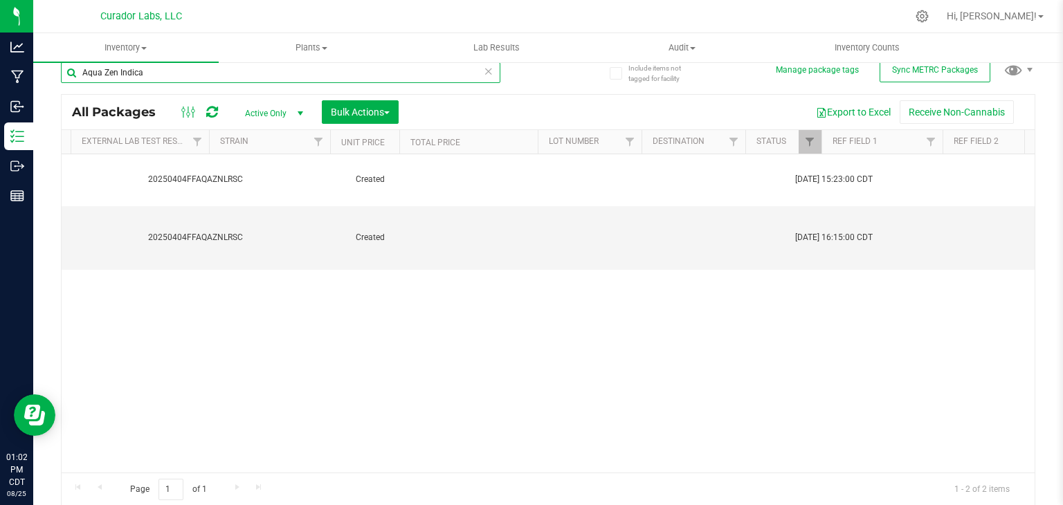
scroll to position [0, 1630]
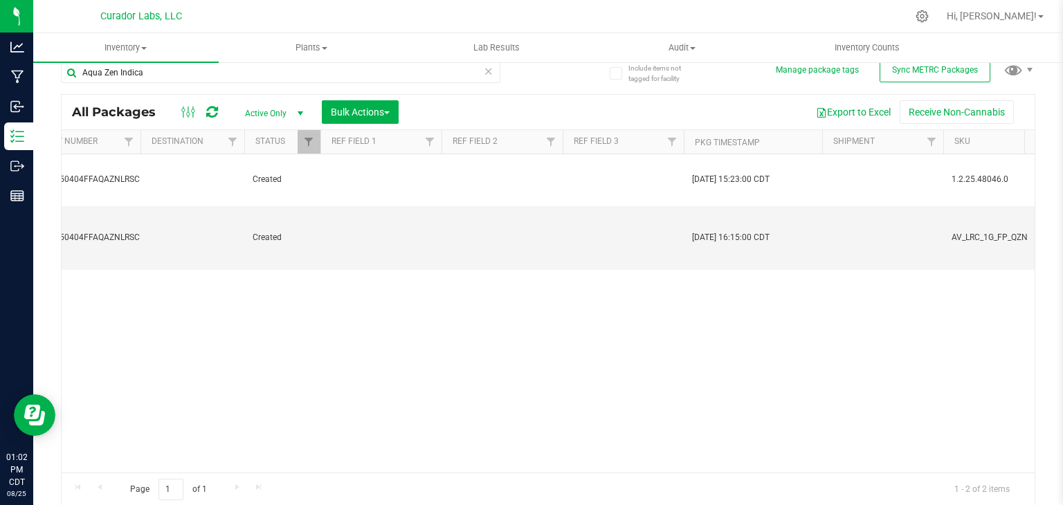
click at [294, 496] on div "Page 1 of 1 1 - 2 of 2 items" at bounding box center [548, 489] width 973 height 33
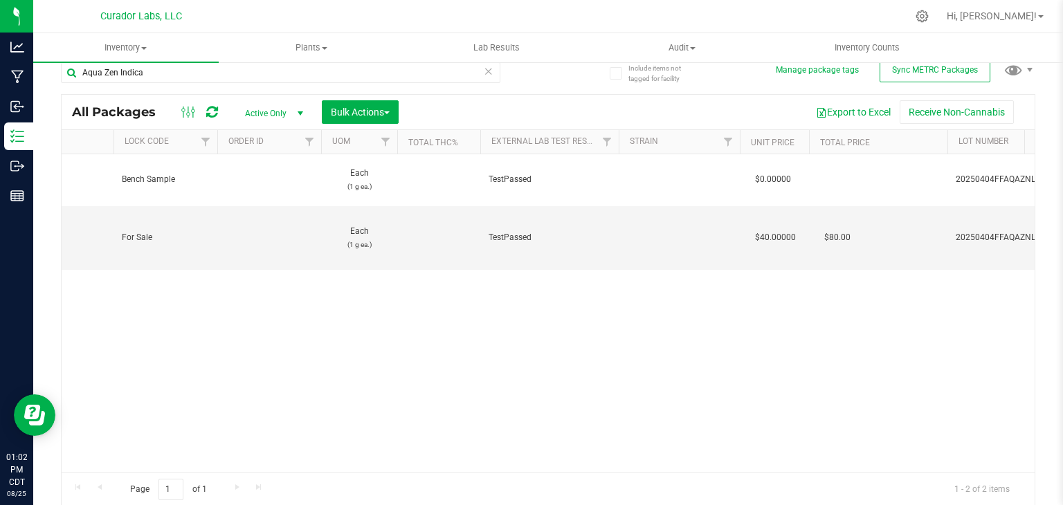
scroll to position [0, 0]
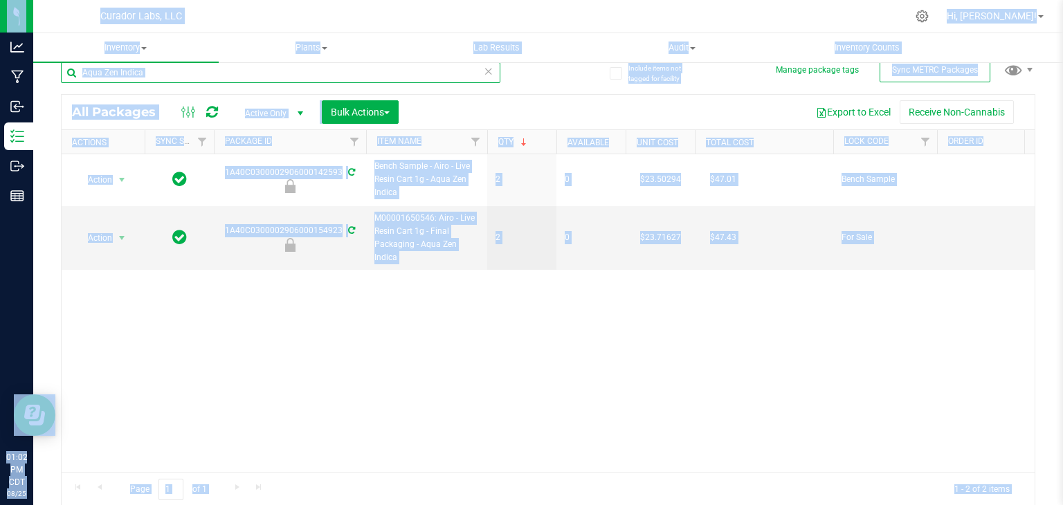
click at [192, 80] on input "Aqua Zen Indica" at bounding box center [280, 72] width 439 height 21
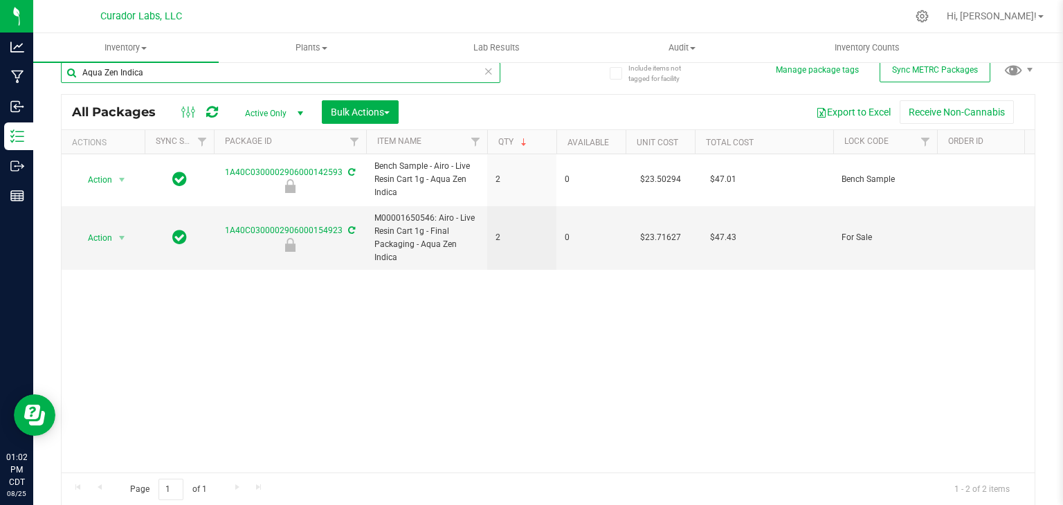
paste input "Ze Lean"
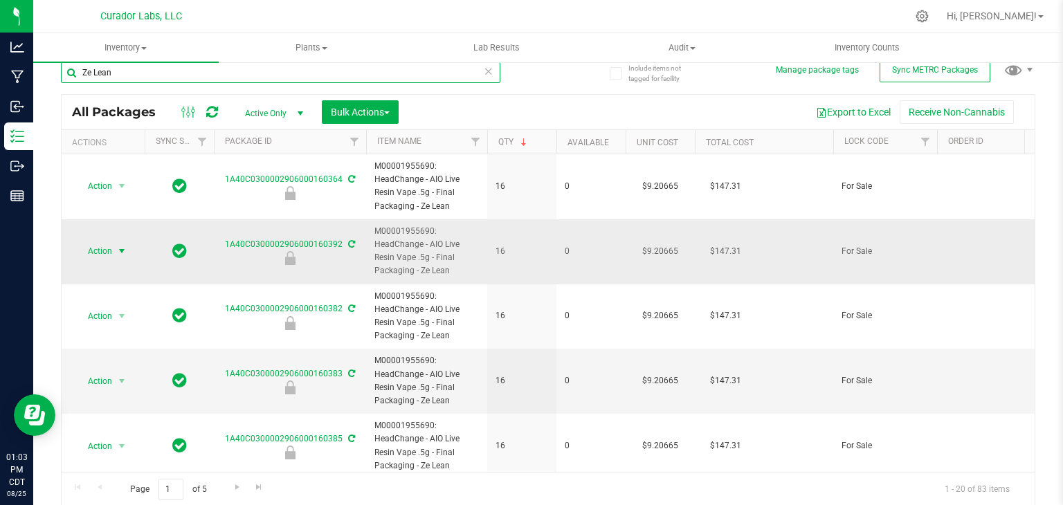
paste input "Evergreen Reefer"
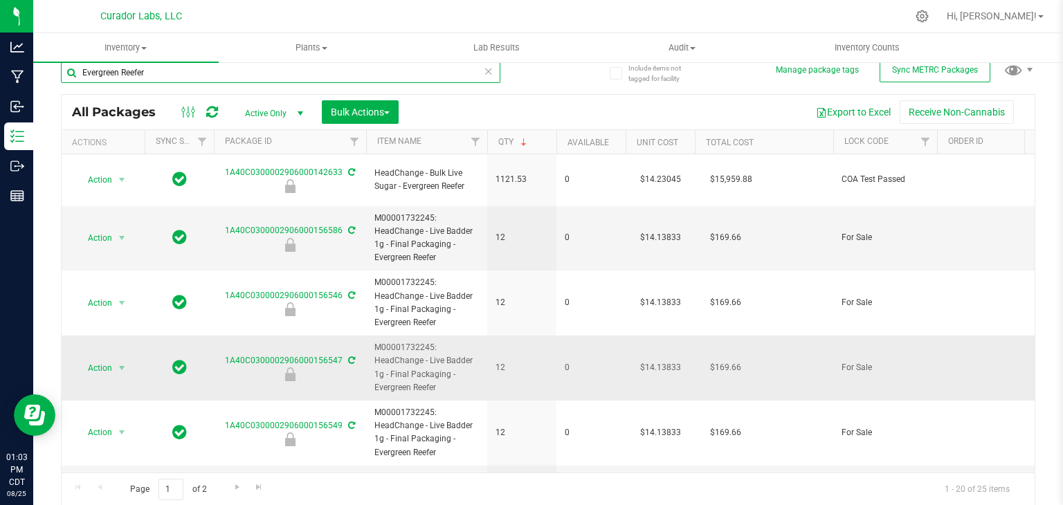
paste input "Ice Cream Paint Job #710"
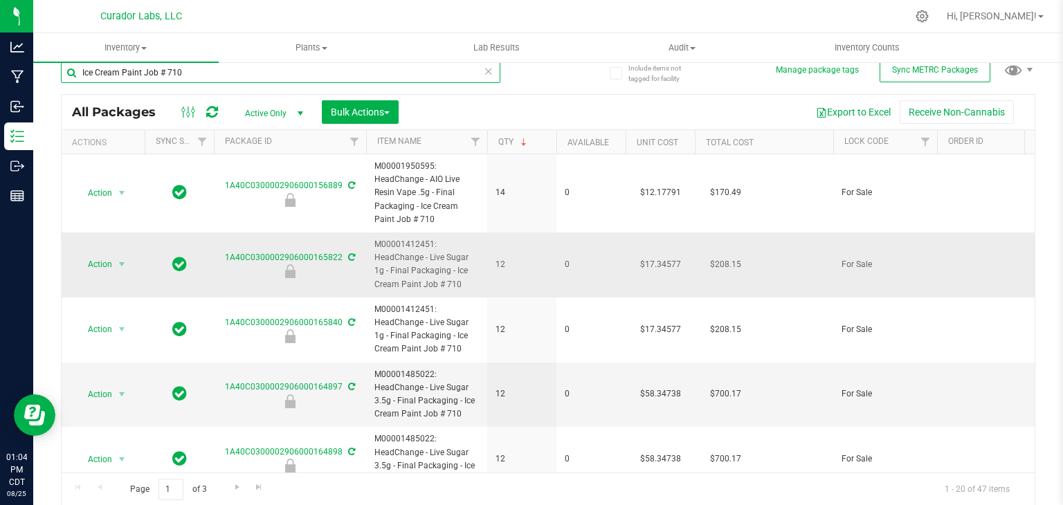
paste input "Hashburger 'n' Paradise"
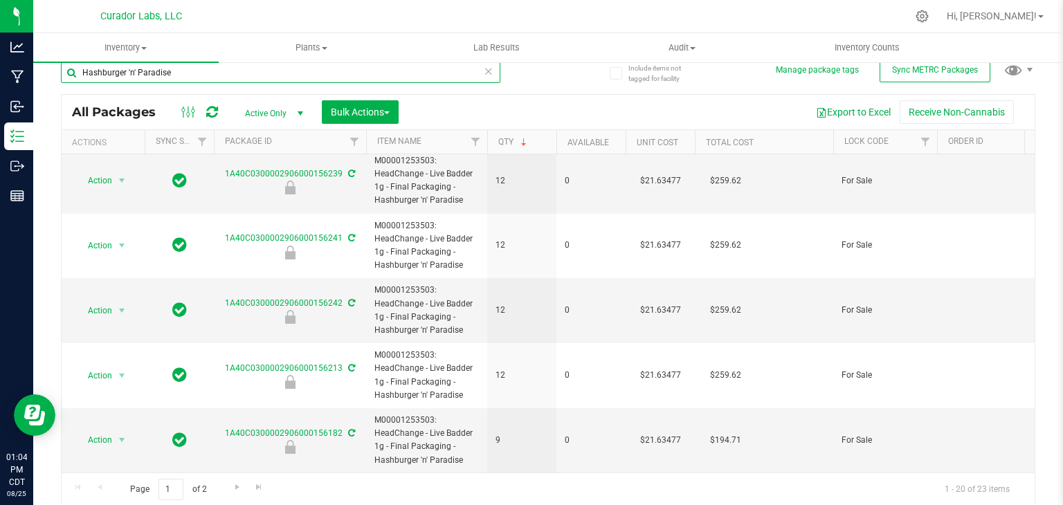
scroll to position [1027, 0]
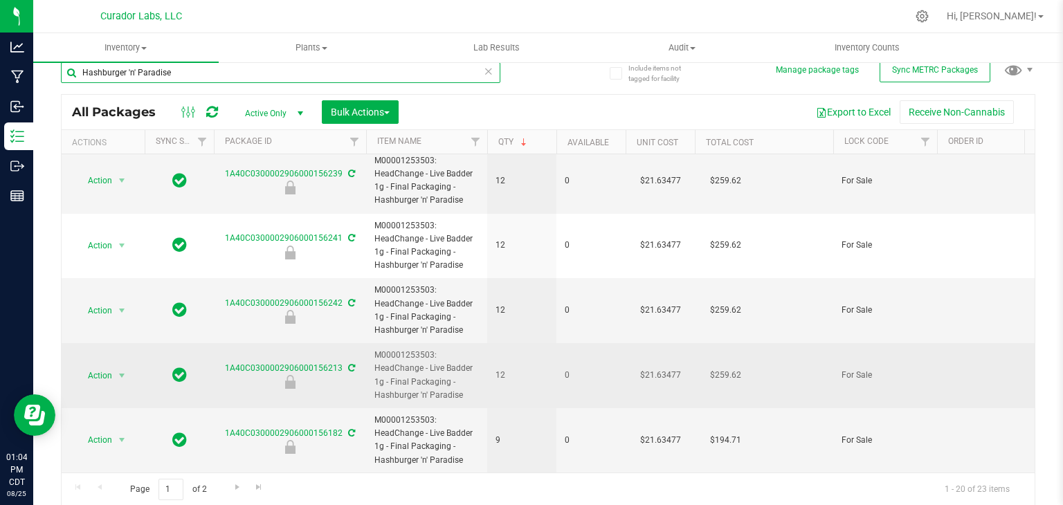
paste input "Electric Slid"
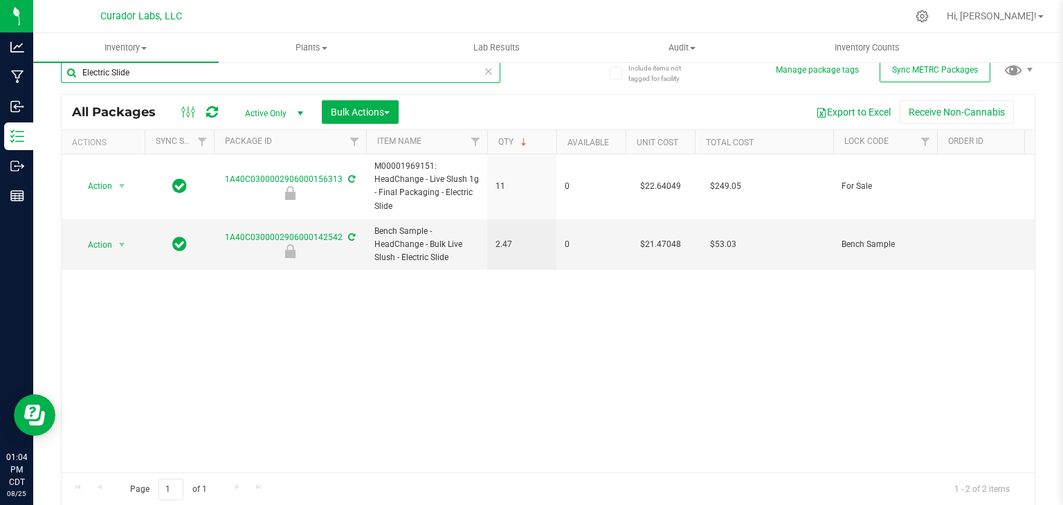
paste input "SuperHazey"
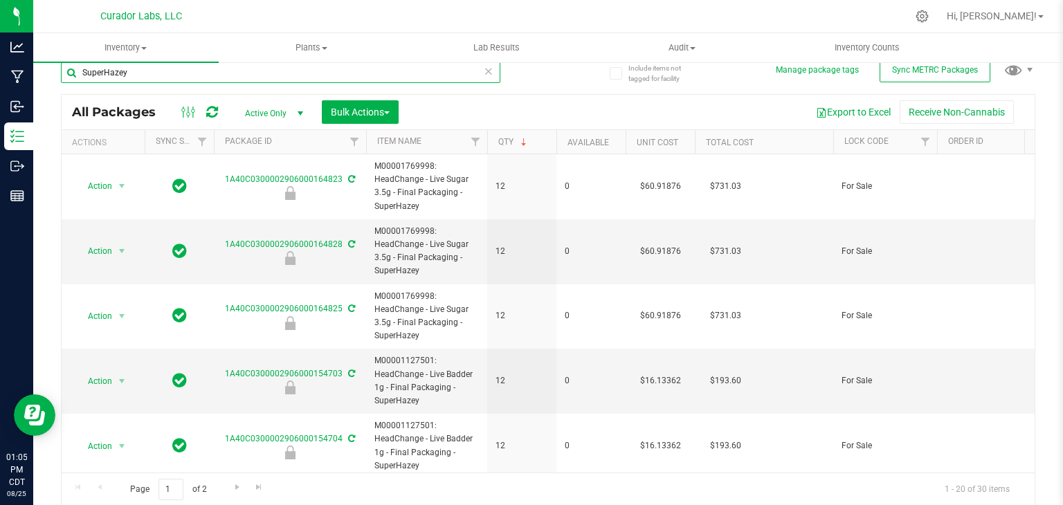
type input "SuperHazey"
